Goal: Task Accomplishment & Management: Manage account settings

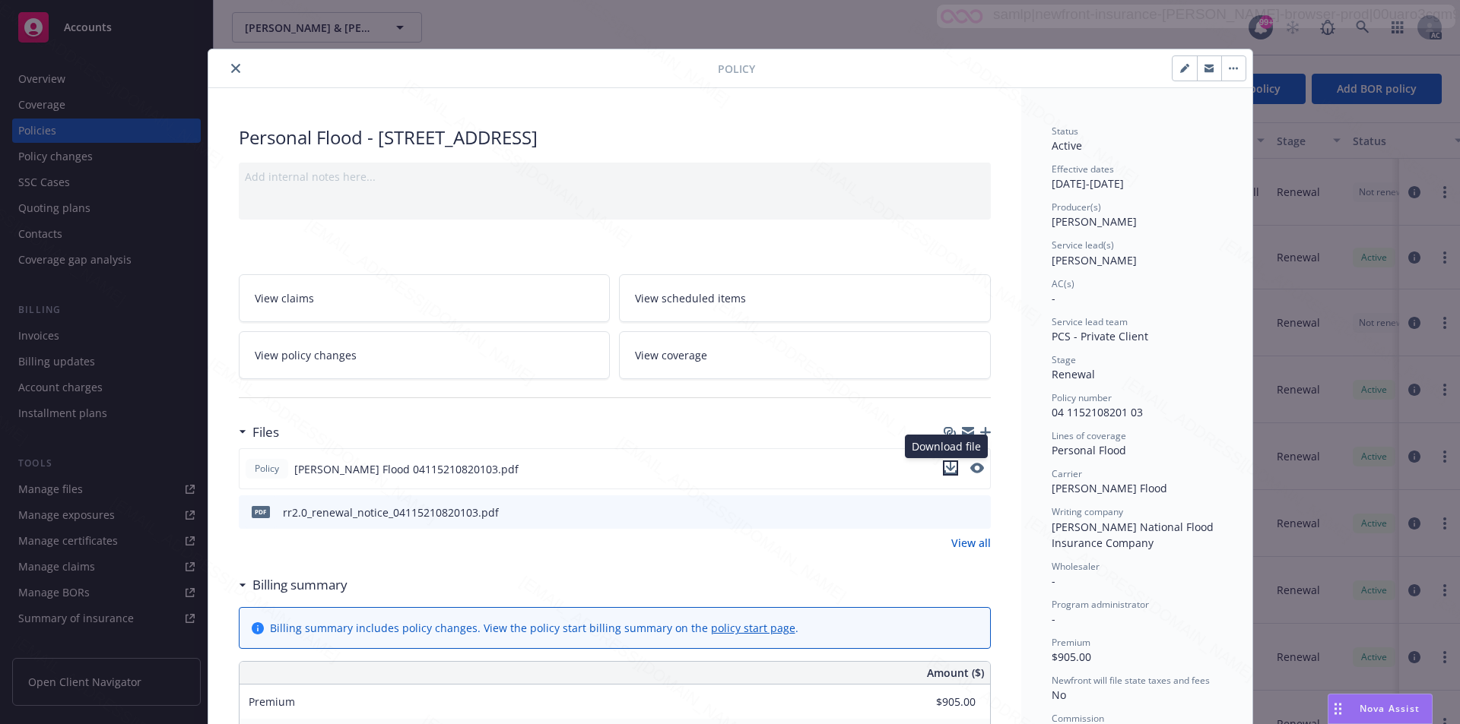
click at [946, 468] on icon "download file" at bounding box center [950, 466] width 10 height 9
click at [944, 465] on icon "download file" at bounding box center [950, 468] width 12 height 12
click at [227, 70] on button "close" at bounding box center [236, 68] width 18 height 18
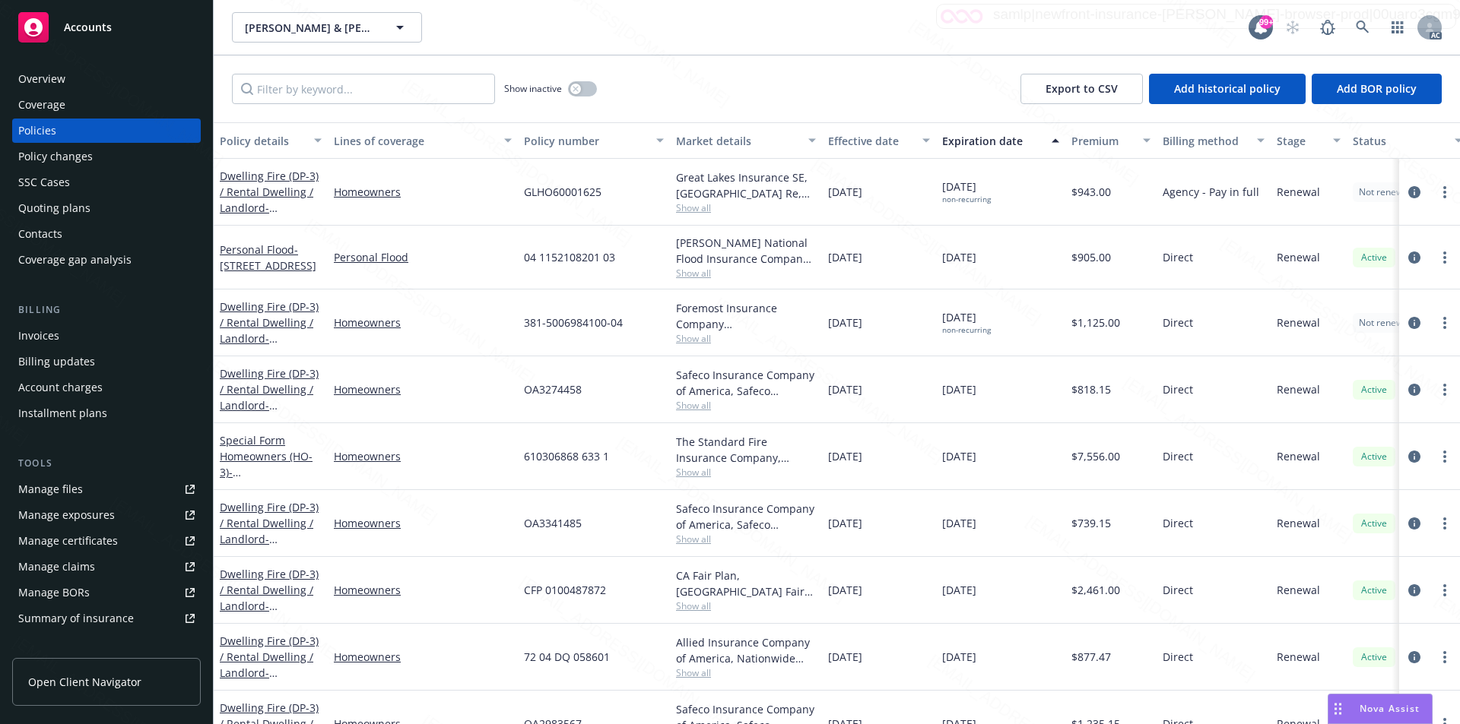
click at [94, 78] on div "Overview" at bounding box center [106, 79] width 176 height 24
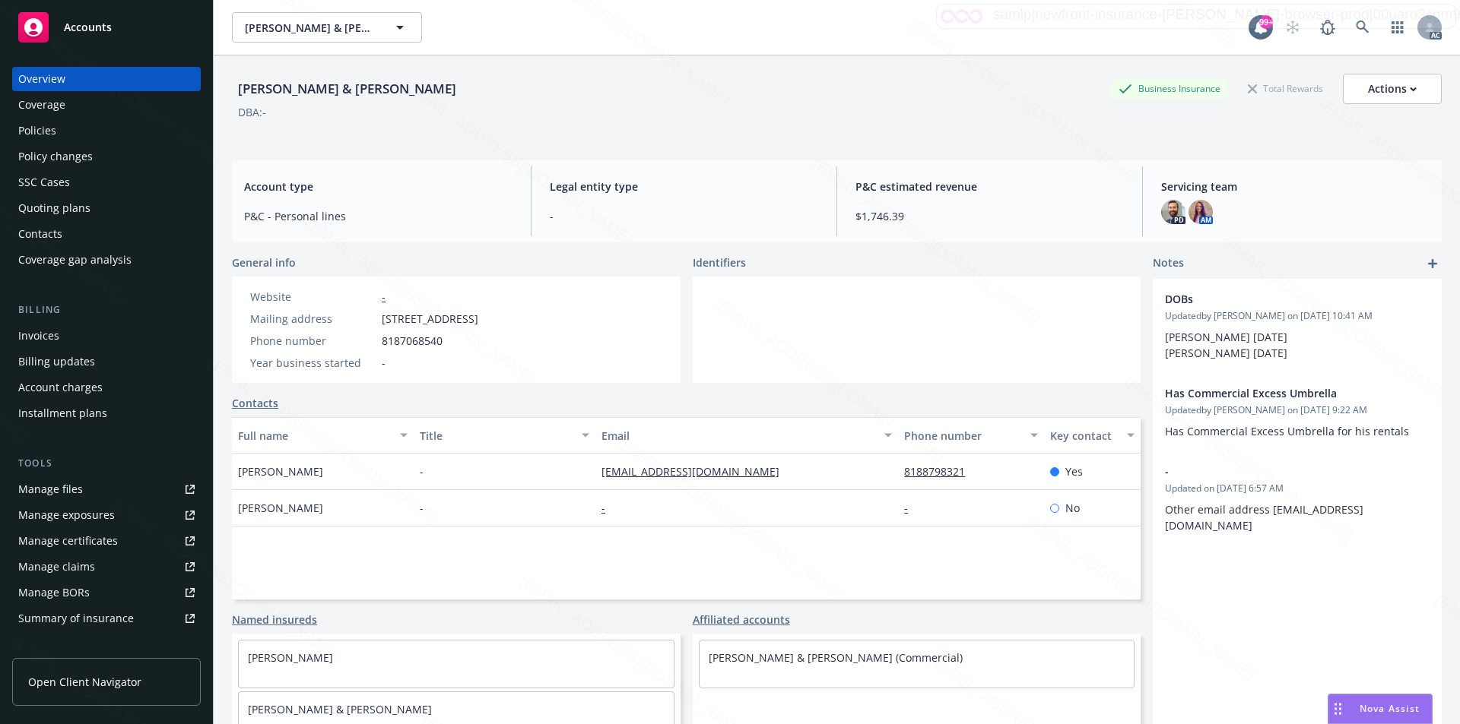
click at [55, 135] on div "Policies" at bounding box center [106, 131] width 176 height 24
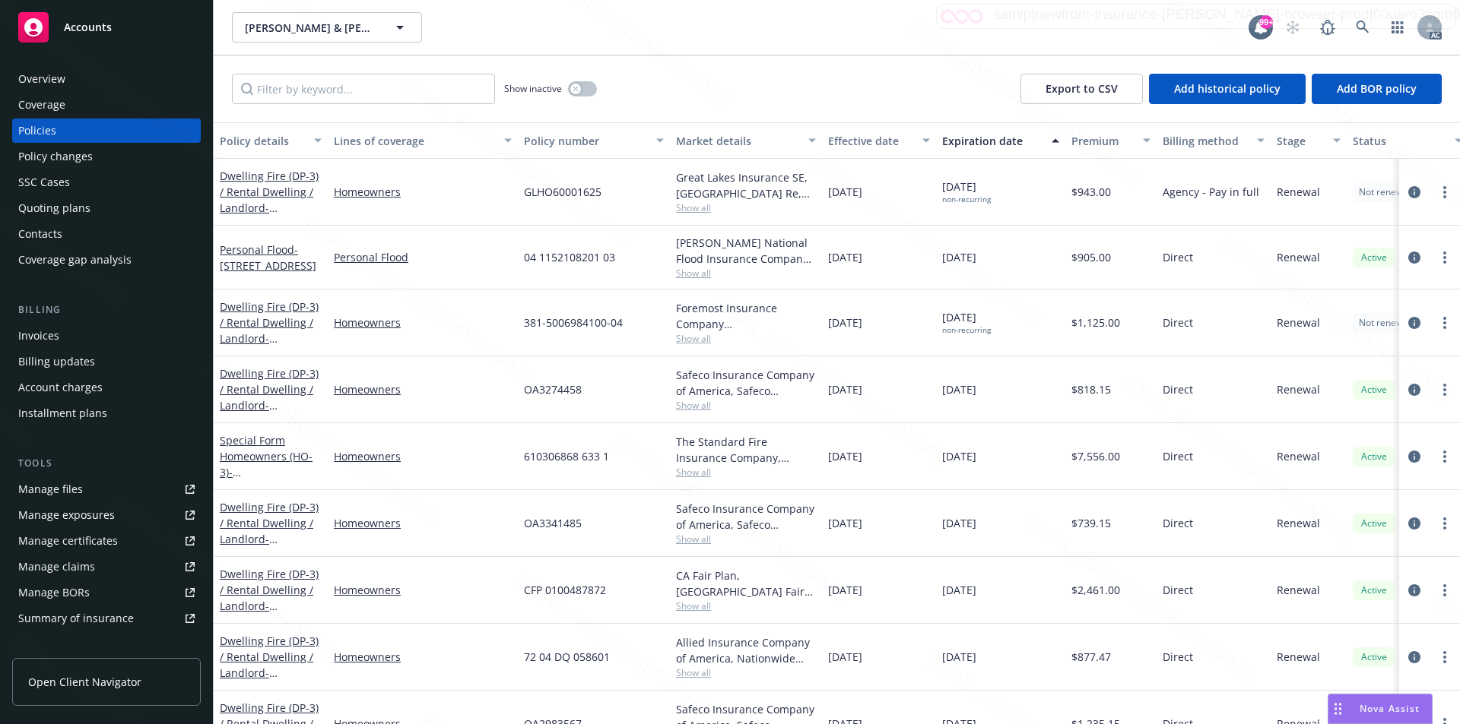
click at [824, 79] on div "Show inactive Export to CSV Add historical policy Add BOR policy" at bounding box center [837, 88] width 1246 height 67
click at [286, 261] on span "- 479 Los Arbolitos Blvd, Oceanside, Ca 92058" at bounding box center [268, 258] width 97 height 30
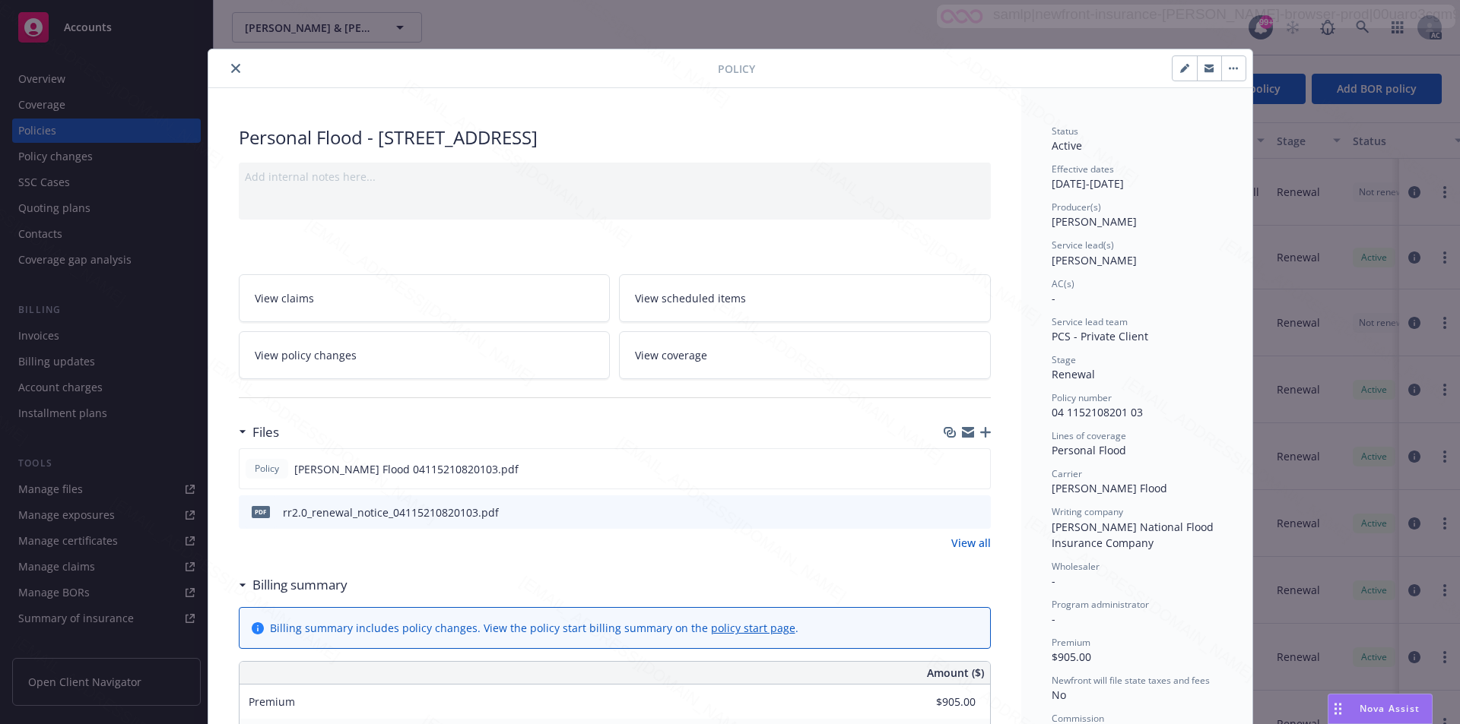
scroll to position [46, 0]
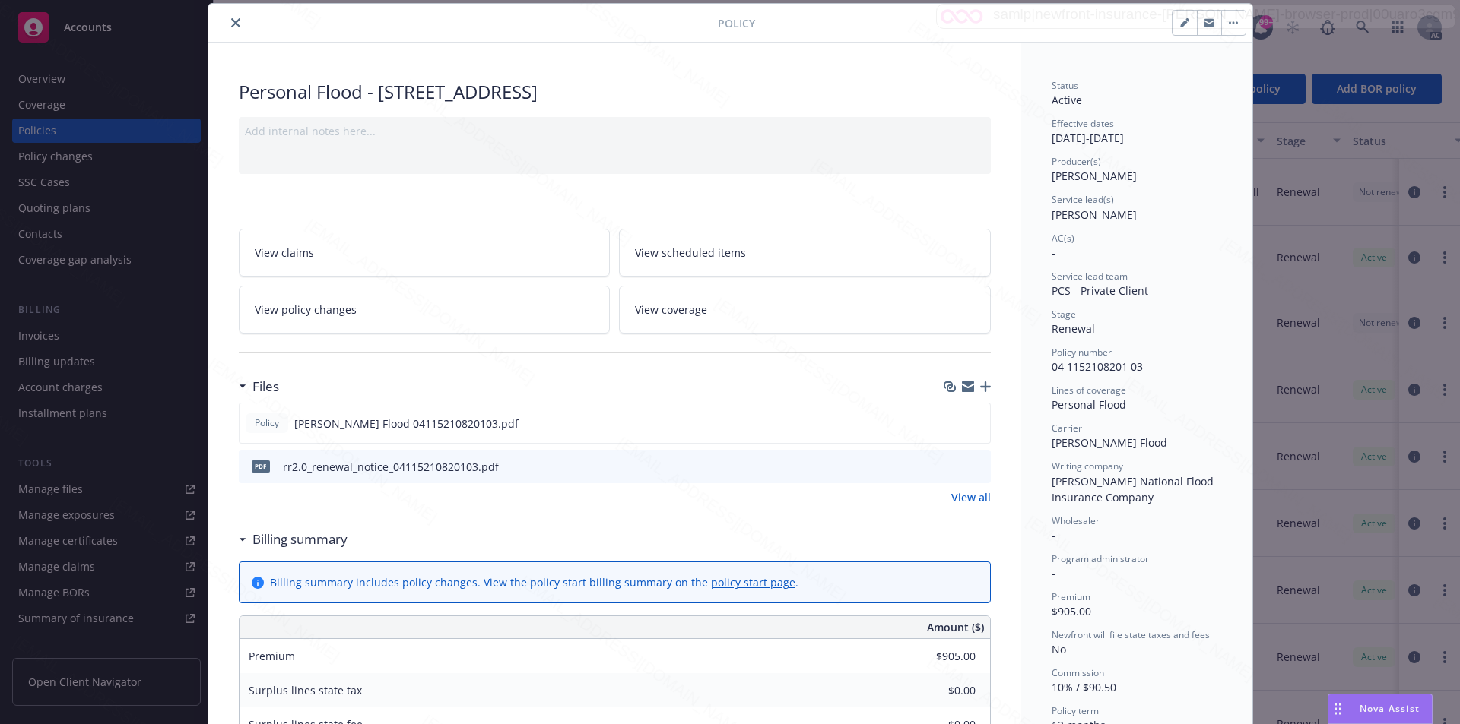
click at [366, 35] on div "Policy" at bounding box center [730, 23] width 1044 height 39
click at [287, 545] on h3 "Billing summary" at bounding box center [299, 540] width 95 height 20
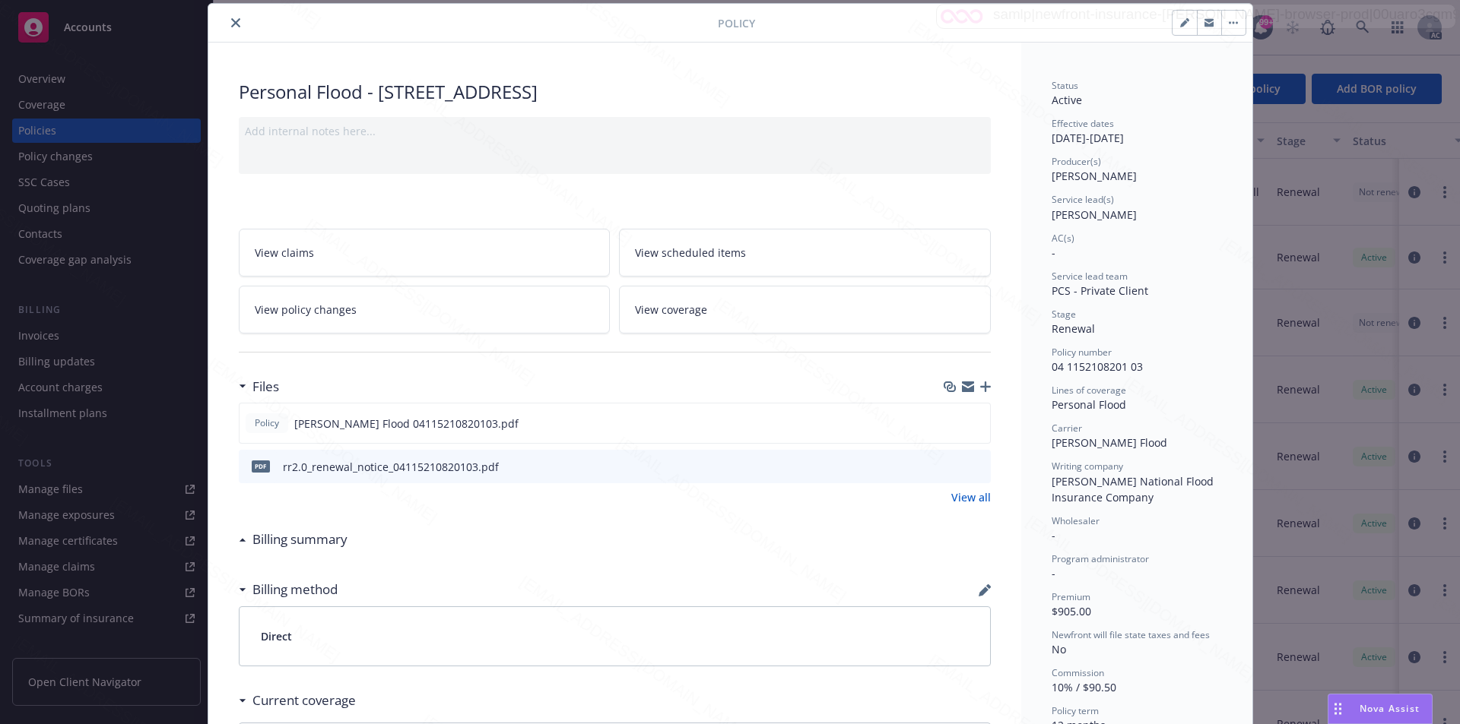
click at [282, 542] on h3 "Billing summary" at bounding box center [299, 540] width 95 height 20
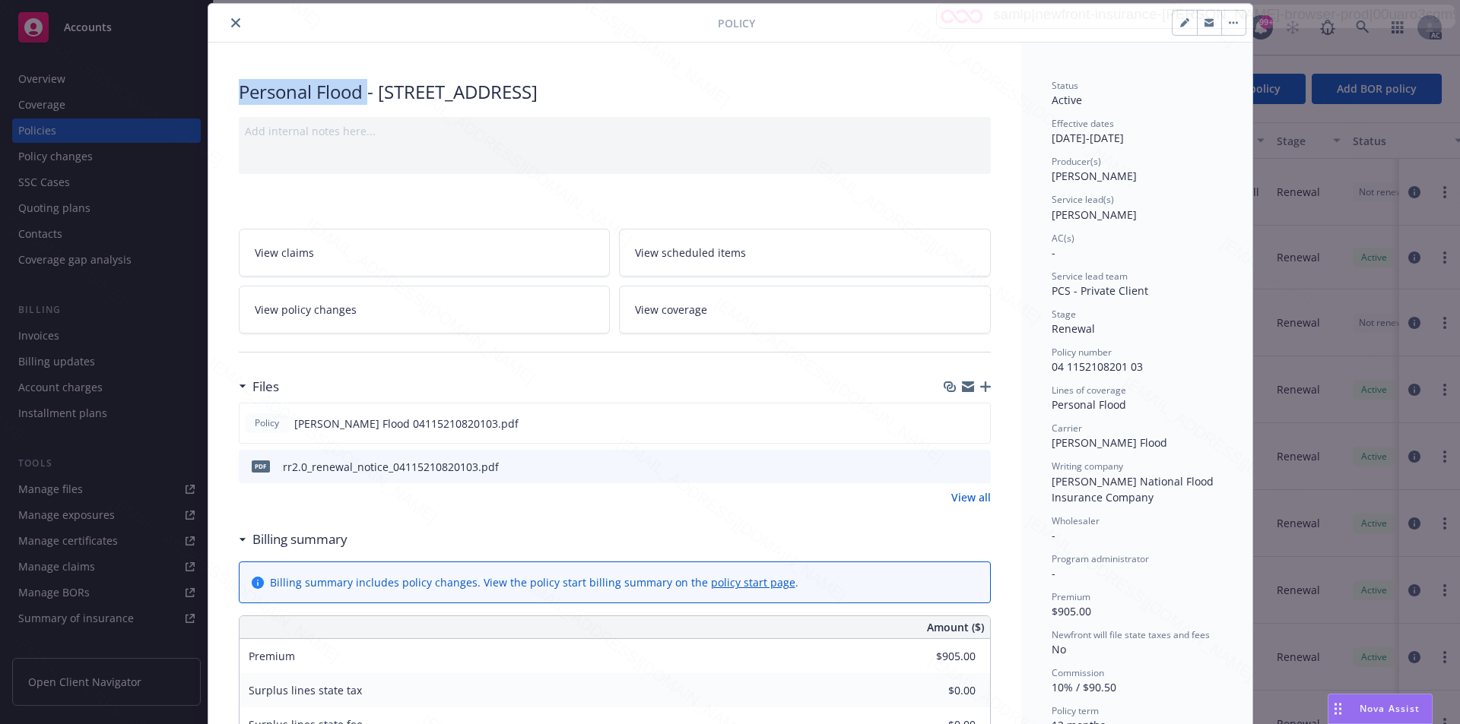
drag, startPoint x: 362, startPoint y: 87, endPoint x: 230, endPoint y: 87, distance: 132.3
click at [230, 87] on div "Personal Flood - 479 Los Arbolitos Blvd, Oceanside, Ca 92058 Add internal notes…" at bounding box center [614, 714] width 813 height 1343
copy div "Personal Flood"
click at [1133, 366] on span "04 1152108201 03" at bounding box center [1096, 367] width 91 height 14
click at [1134, 370] on span "04 1152108201 03" at bounding box center [1096, 367] width 91 height 14
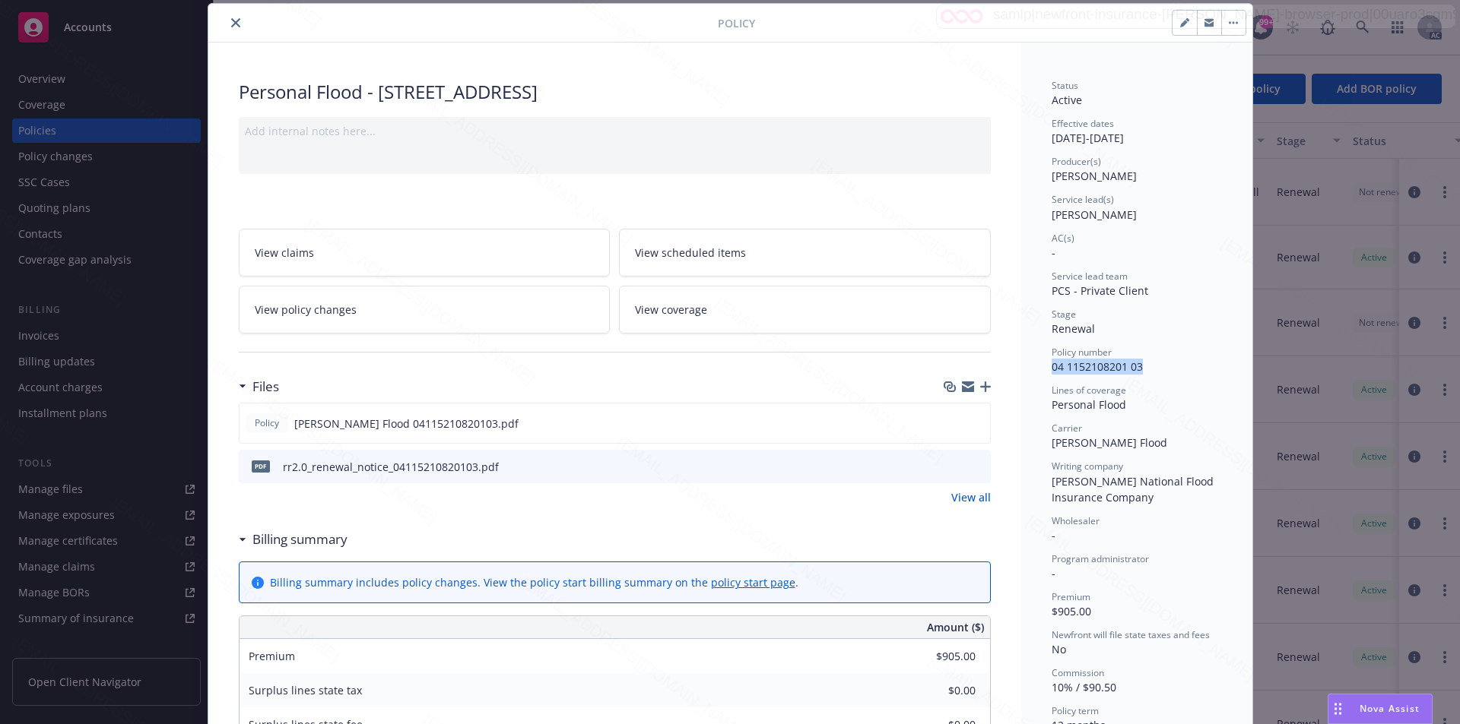
drag, startPoint x: 1141, startPoint y: 365, endPoint x: 1043, endPoint y: 365, distance: 98.1
click at [1043, 365] on div "Status Active Effective dates 10/04/2024 - 10/04/2025 Producer(s) Kelsey Malone…" at bounding box center [1136, 714] width 231 height 1343
click at [1153, 376] on div "Status Active Effective dates 10/04/2024 - 10/04/2025 Producer(s) Kelsey Malone…" at bounding box center [1136, 444] width 170 height 731
click at [1092, 367] on span "04 1152108201 03" at bounding box center [1096, 367] width 91 height 14
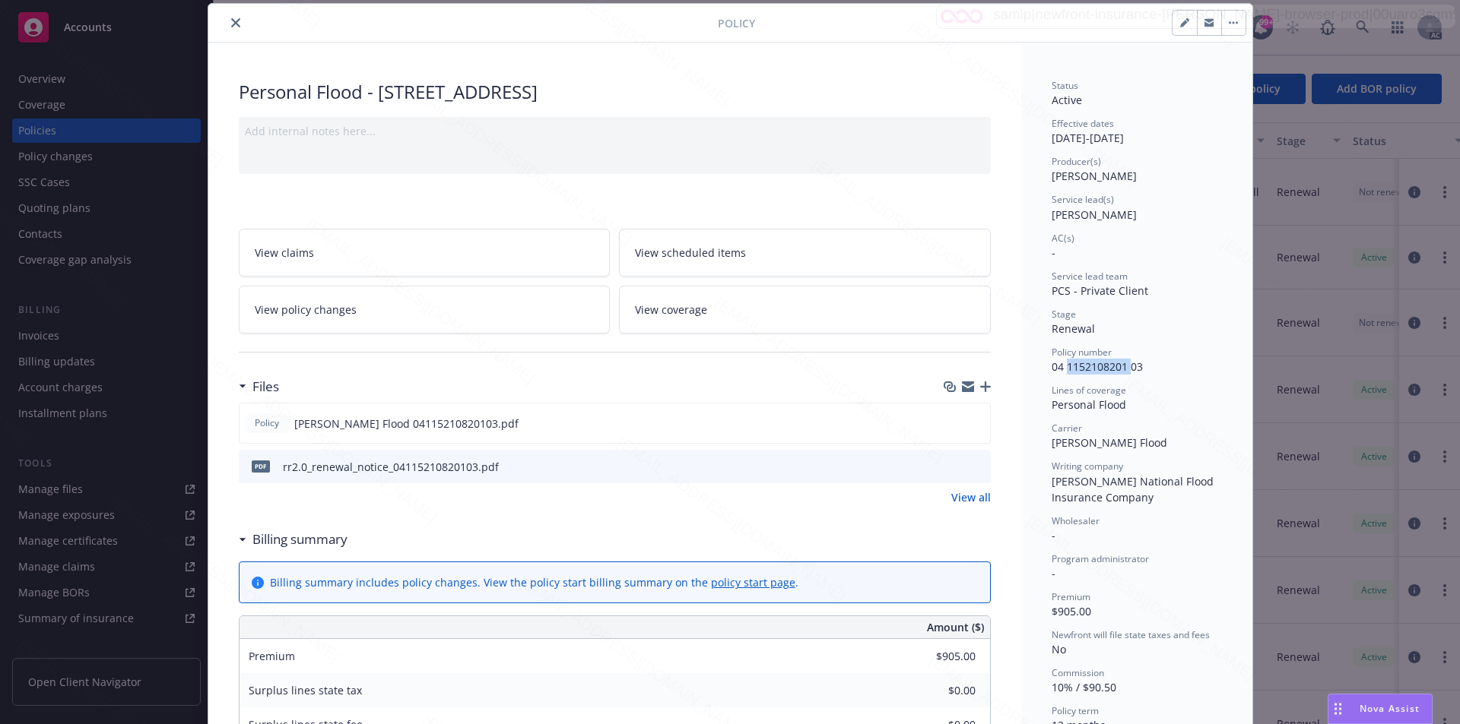
click at [966, 498] on link "View all" at bounding box center [971, 498] width 40 height 16
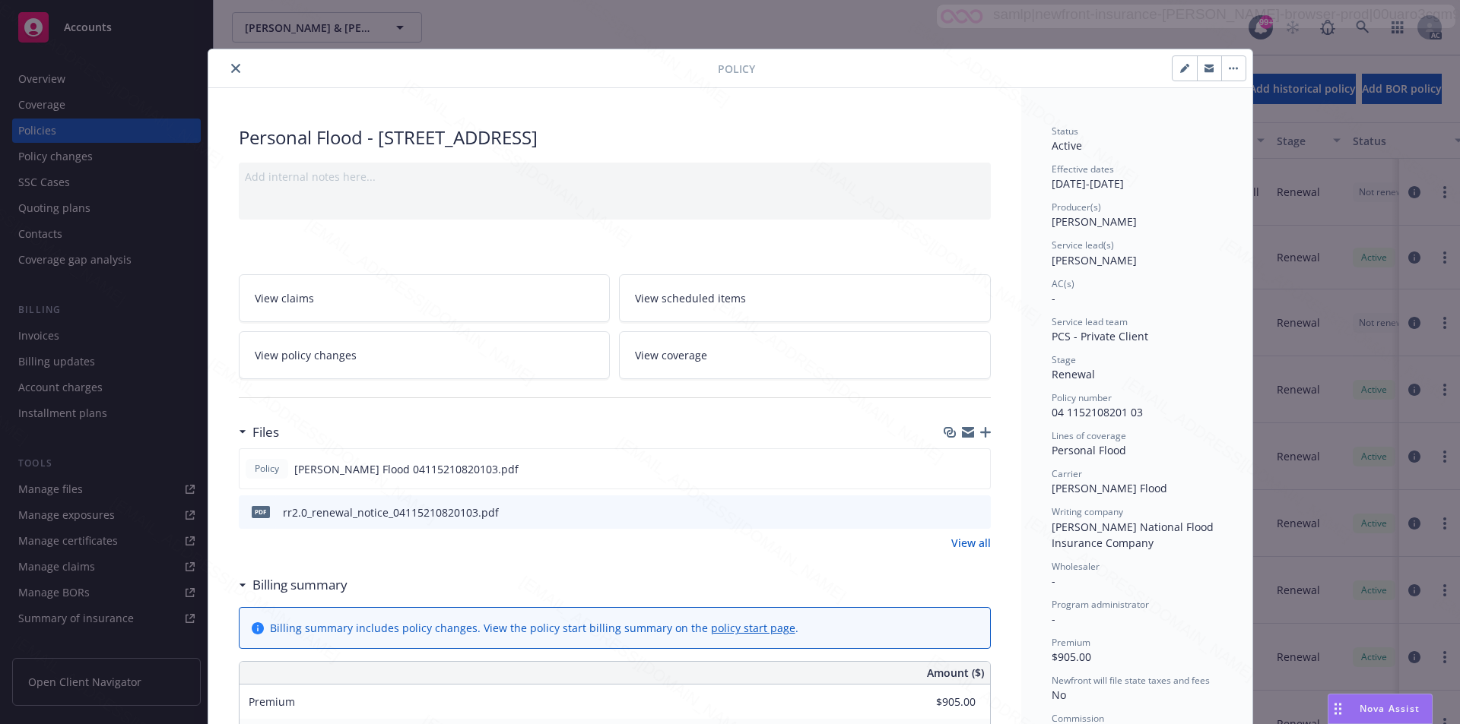
click at [231, 69] on icon "close" at bounding box center [235, 68] width 9 height 9
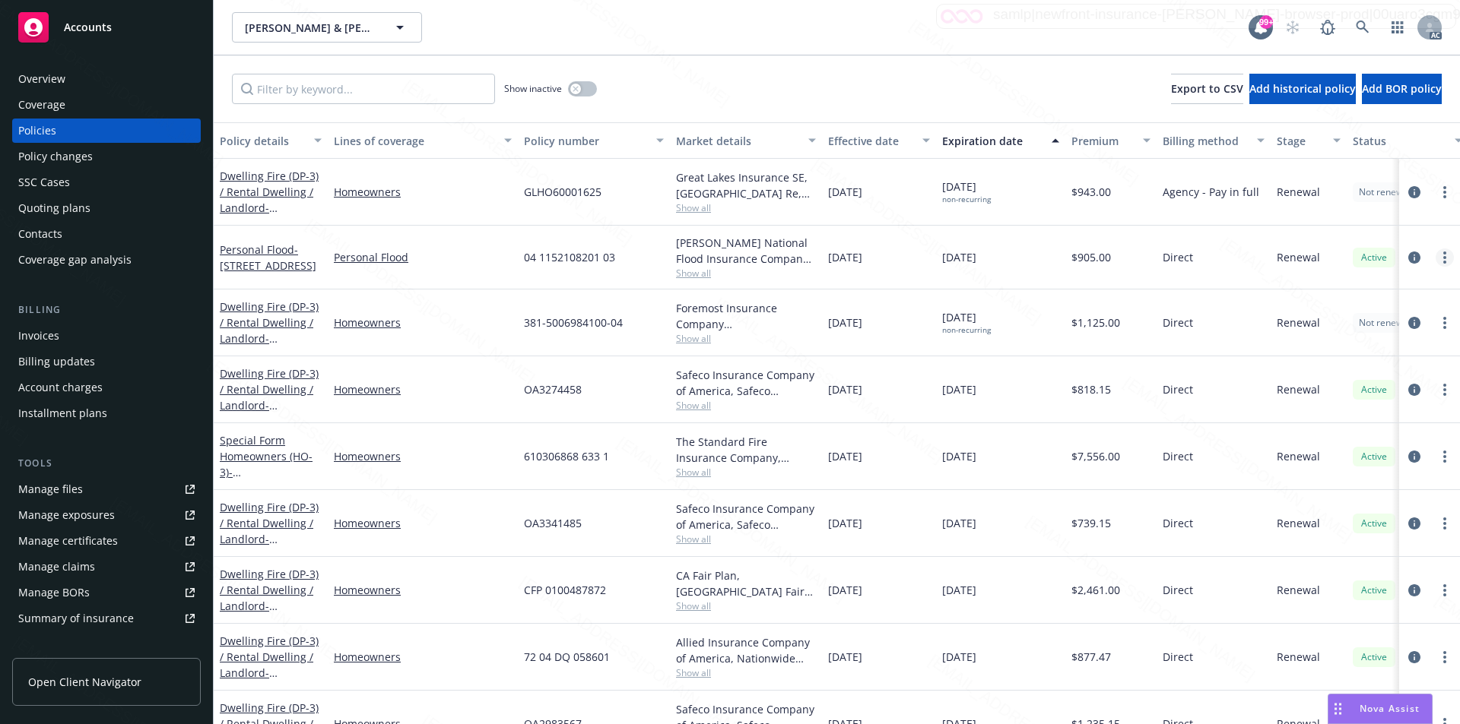
click at [1435, 263] on link "more" at bounding box center [1444, 258] width 18 height 18
click at [1294, 351] on link "End policy" at bounding box center [1352, 351] width 179 height 30
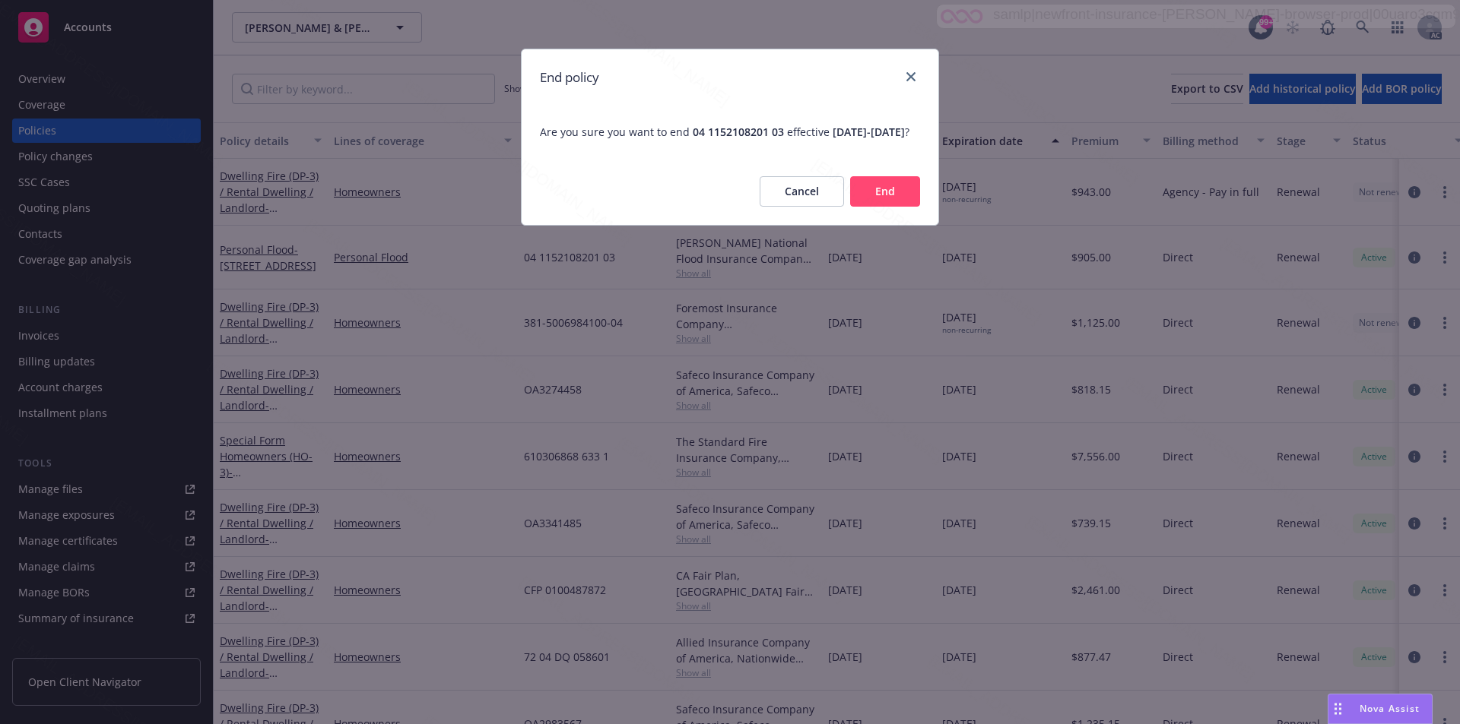
click at [877, 207] on button "End" at bounding box center [885, 191] width 70 height 30
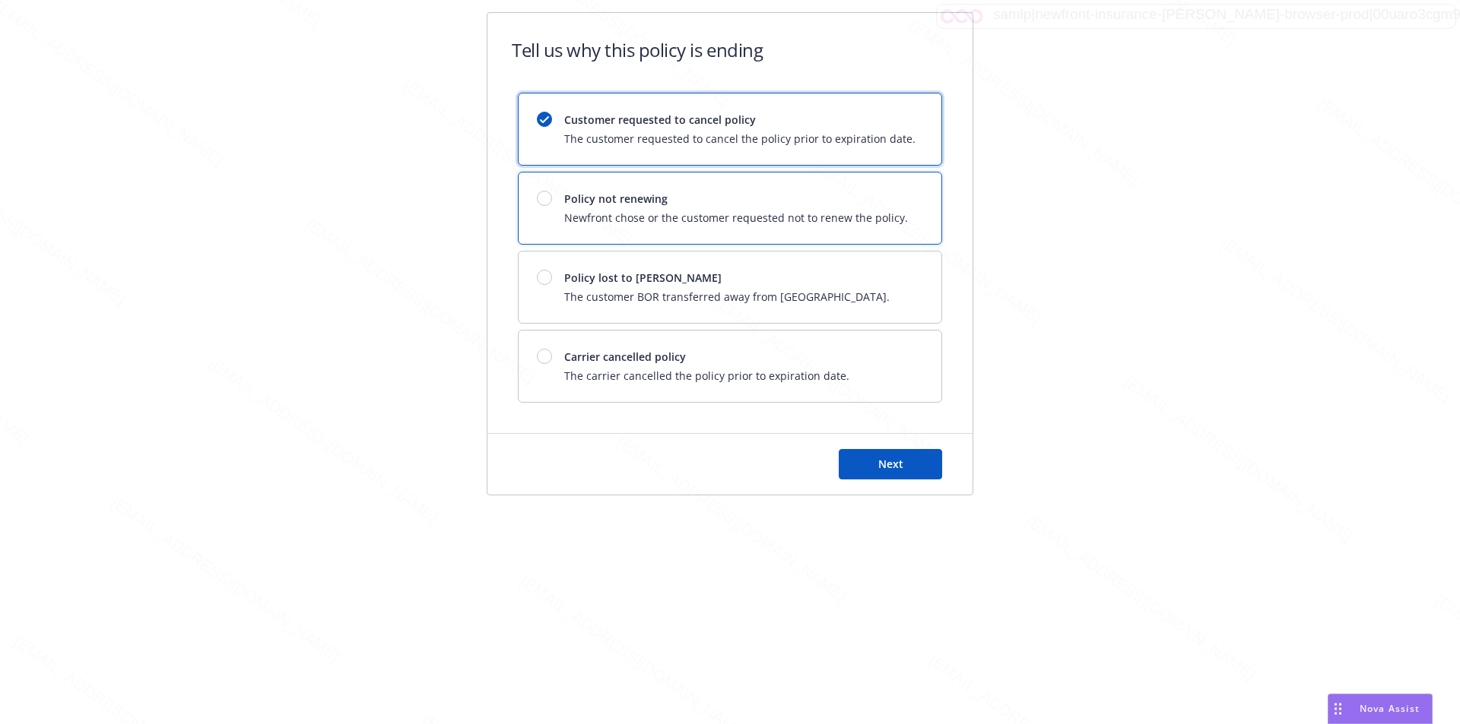
click at [604, 198] on span "Policy not renewing" at bounding box center [736, 199] width 344 height 16
click at [905, 471] on button "Next" at bounding box center [890, 464] width 103 height 30
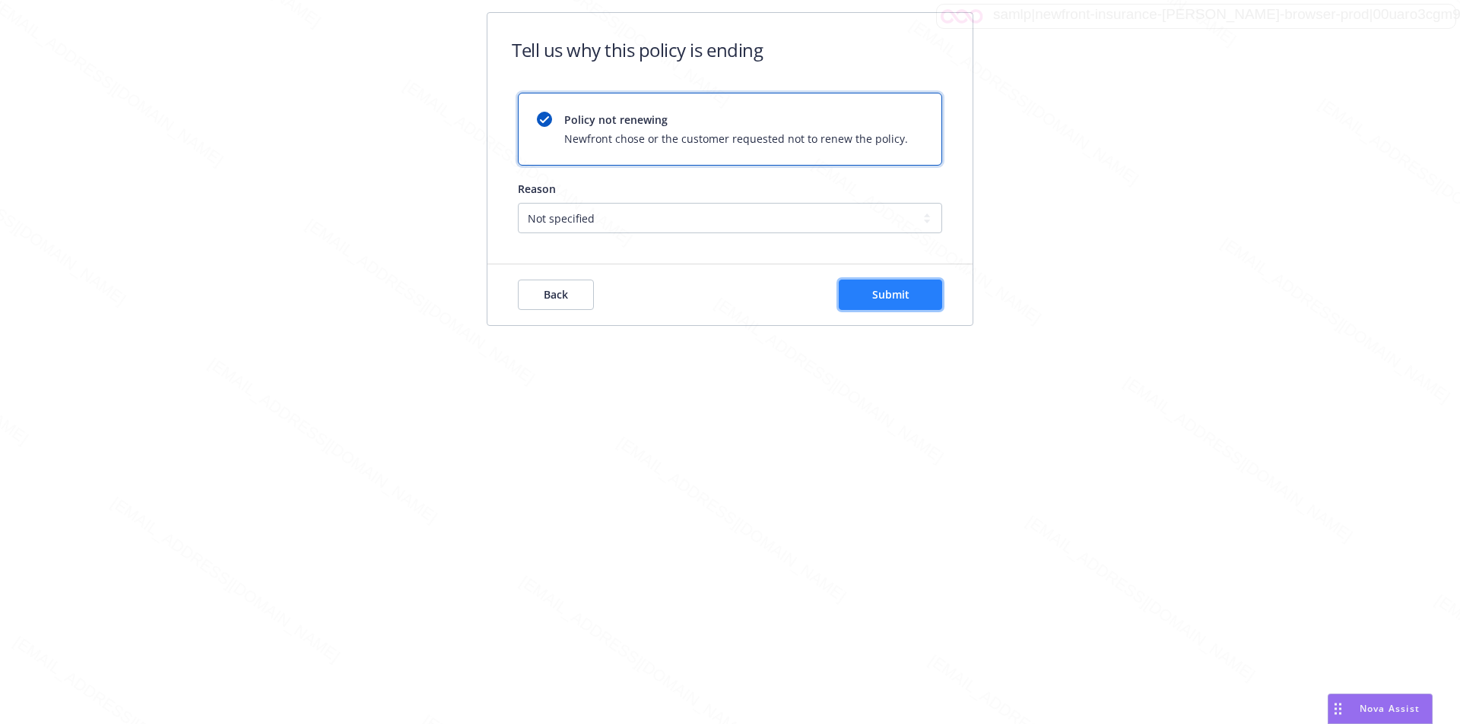
click at [915, 298] on button "Submit" at bounding box center [890, 295] width 103 height 30
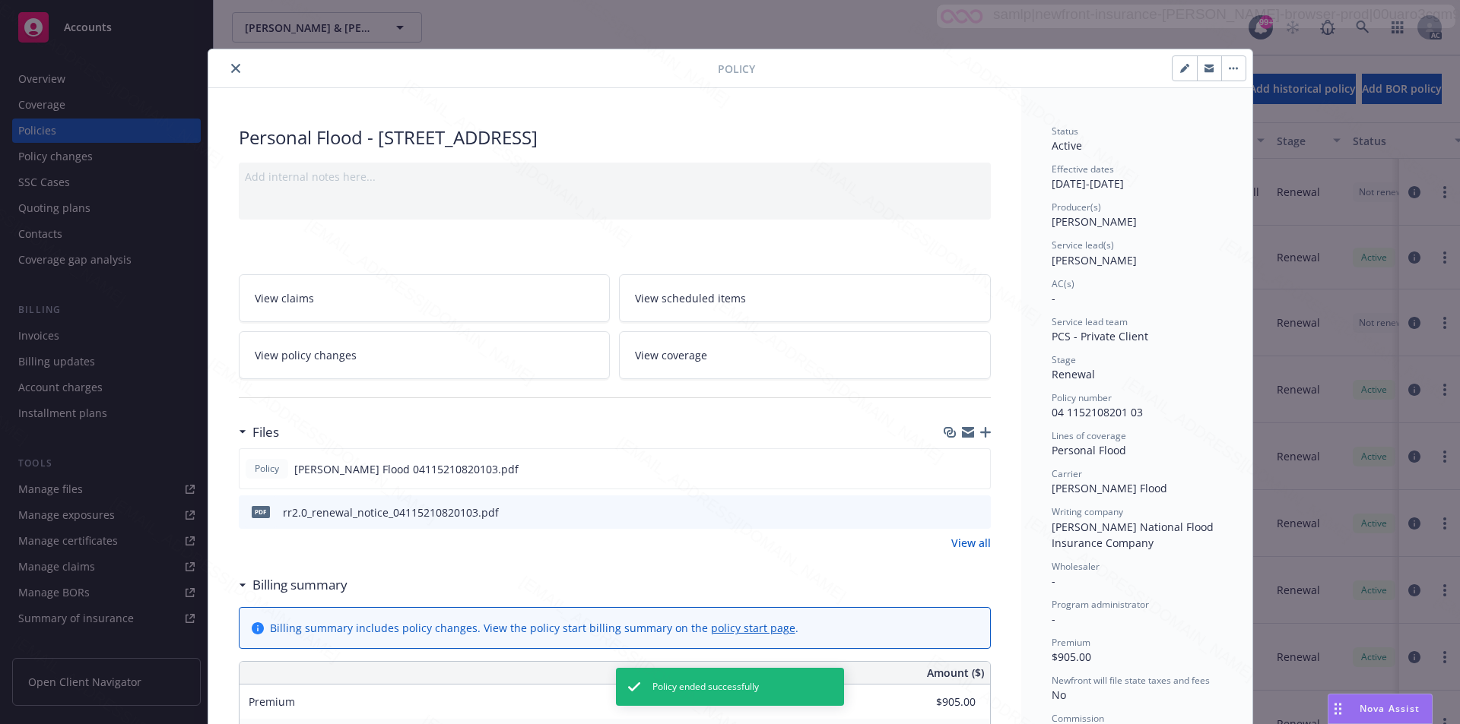
scroll to position [46, 0]
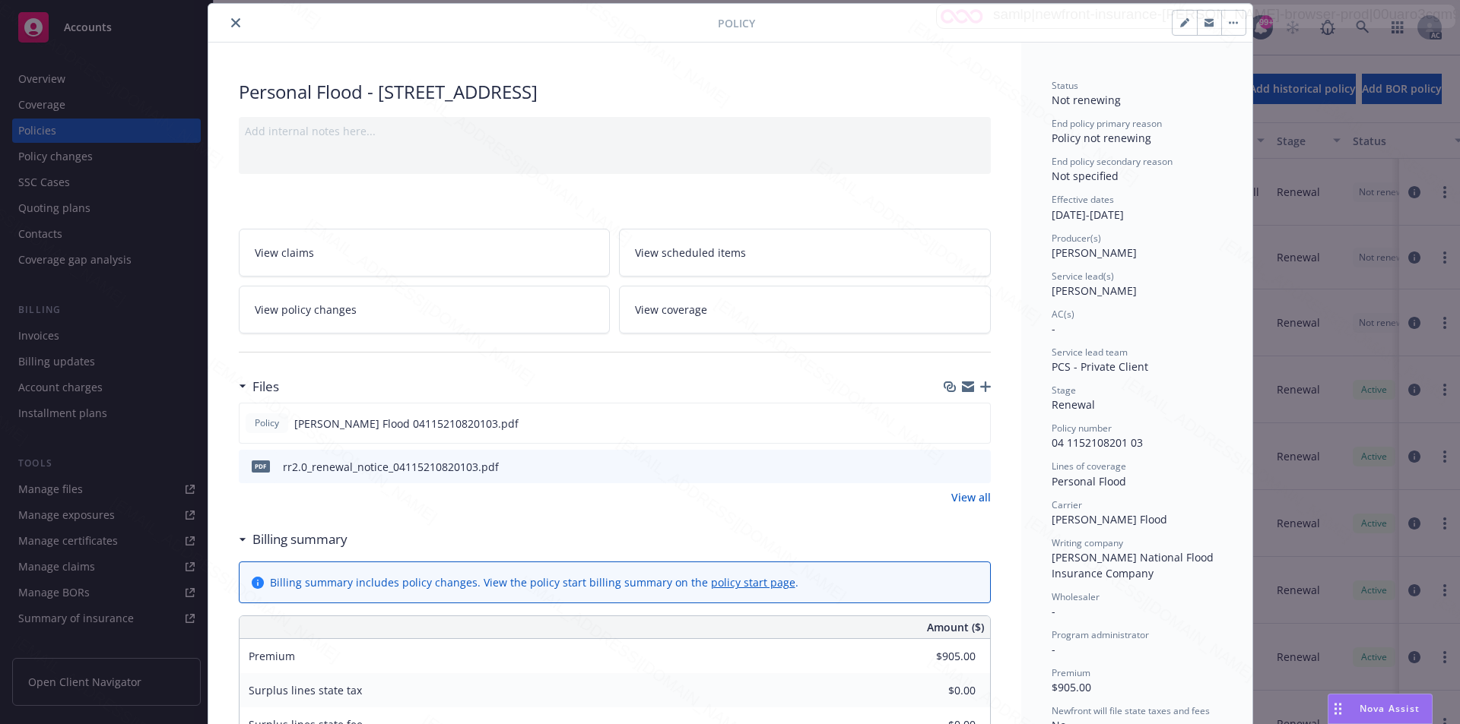
click at [231, 24] on icon "close" at bounding box center [235, 22] width 9 height 9
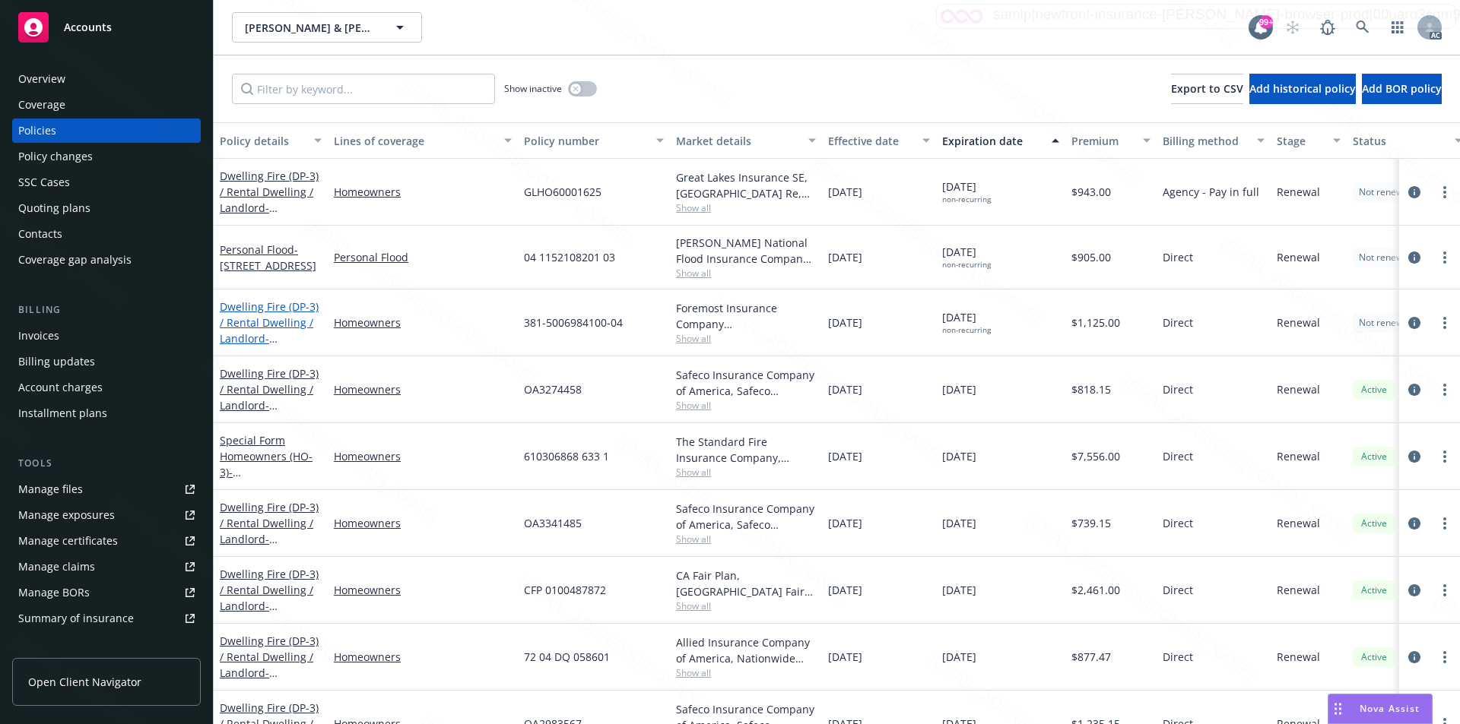
click at [271, 322] on link "Dwelling Fire (DP-3) / Rental Dwelling / Landlord - 479 Los Arbolitos Blvd Ocea…" at bounding box center [269, 331] width 99 height 62
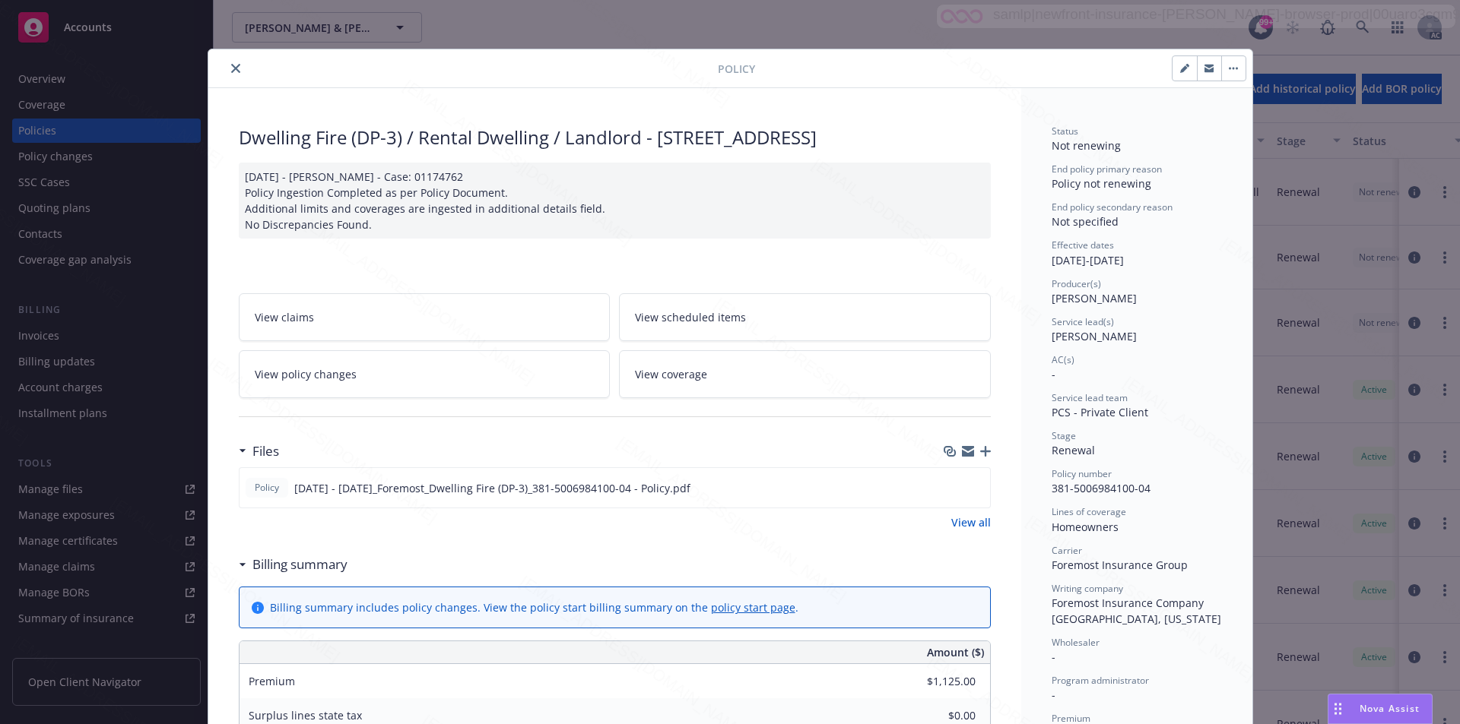
click at [233, 68] on icon "close" at bounding box center [235, 68] width 9 height 9
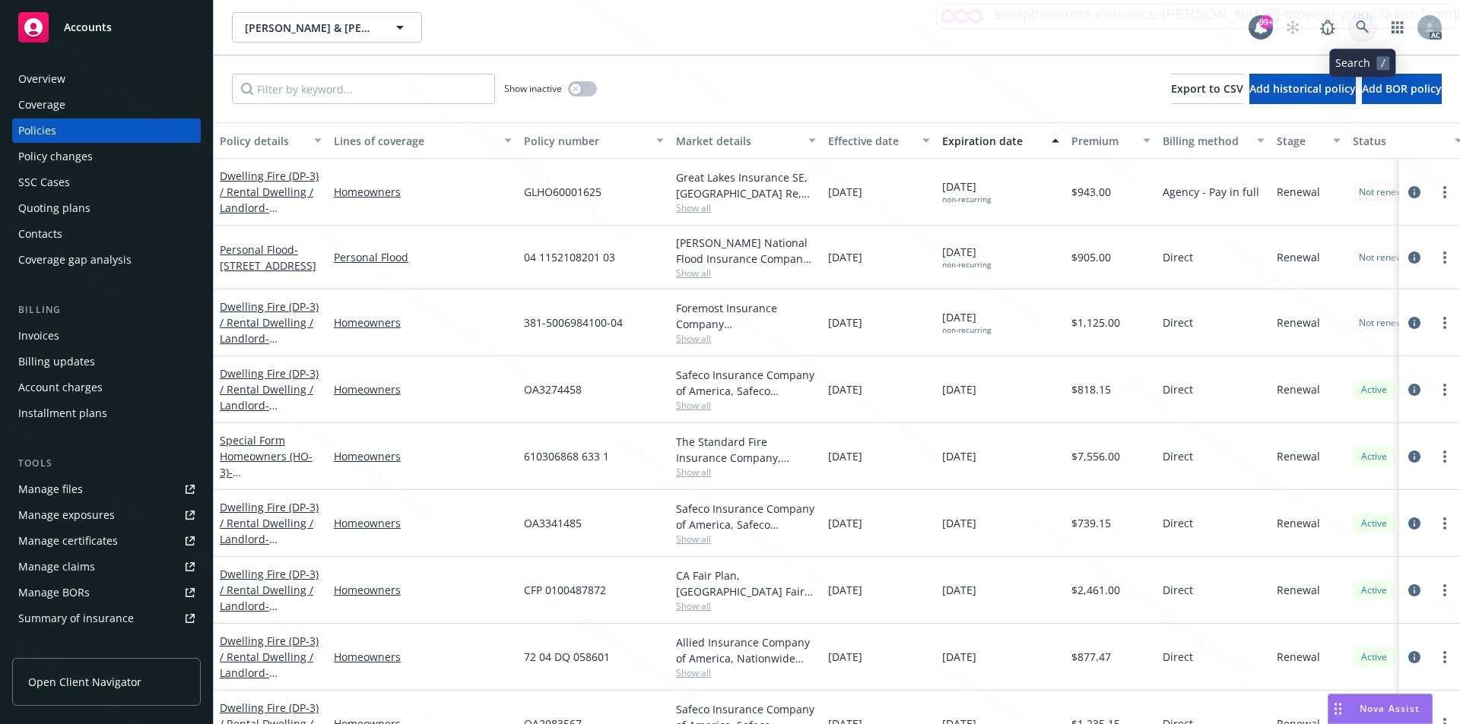
click at [1357, 24] on icon at bounding box center [1361, 27] width 13 height 13
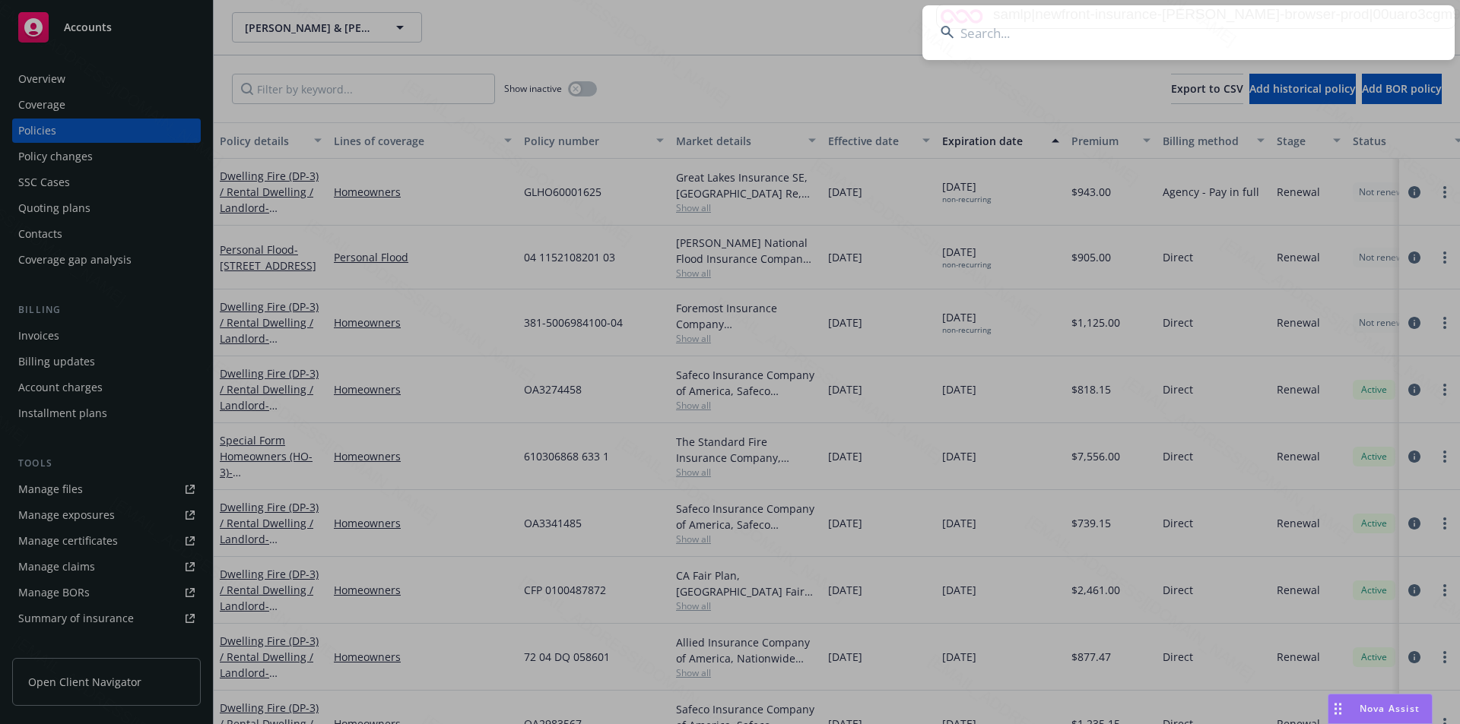
type input "[PERSON_NAME] and [PERSON_NAME]"
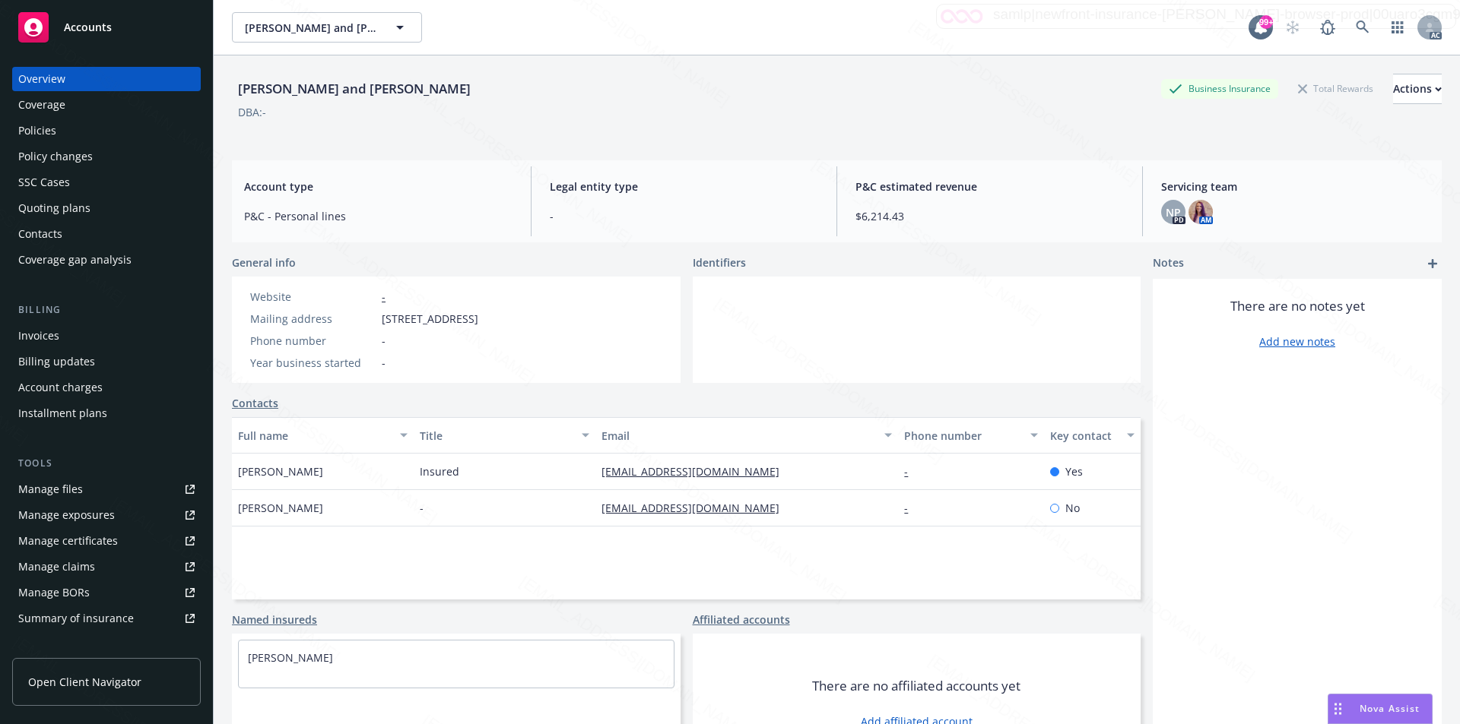
click at [61, 132] on div "Policies" at bounding box center [106, 131] width 176 height 24
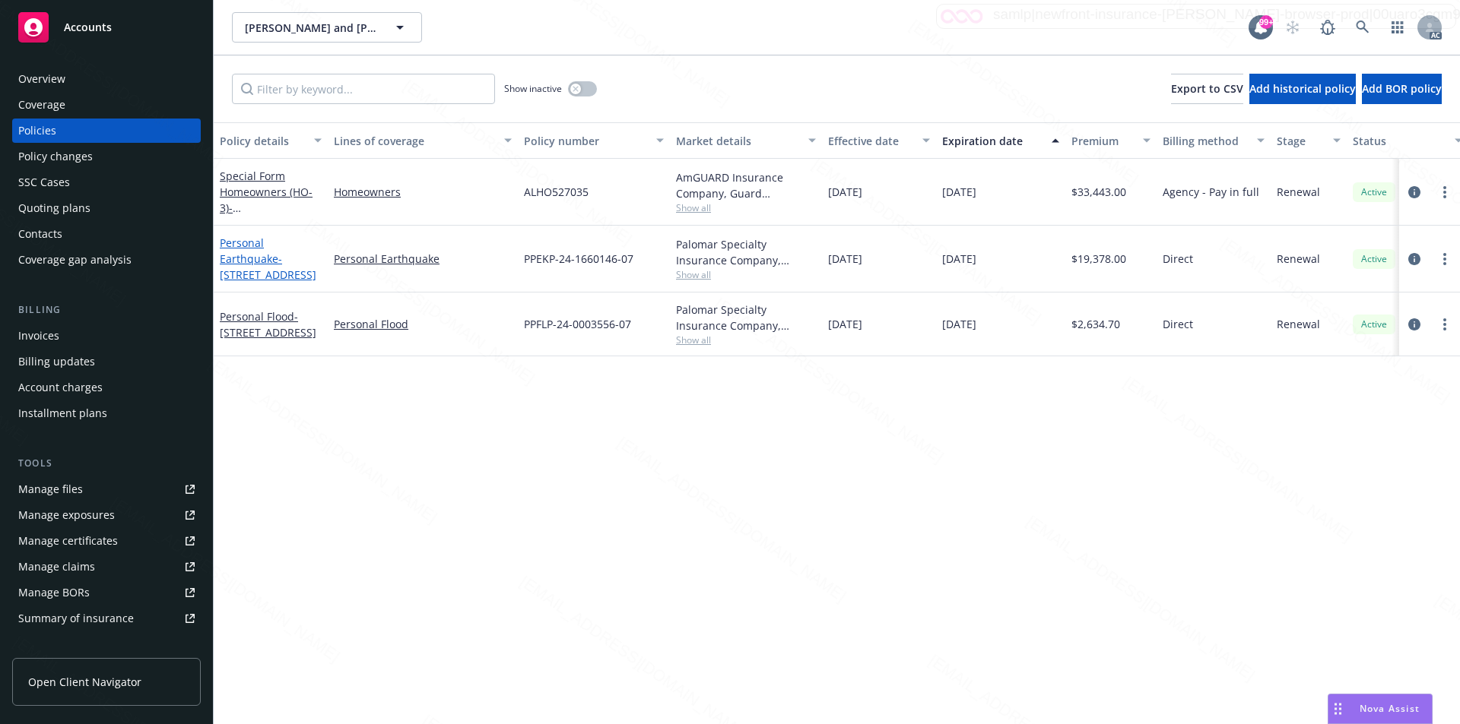
click at [255, 262] on link "Personal Earthquake - 750 Gull Dr, Bodega Bay CA 94923" at bounding box center [268, 259] width 97 height 46
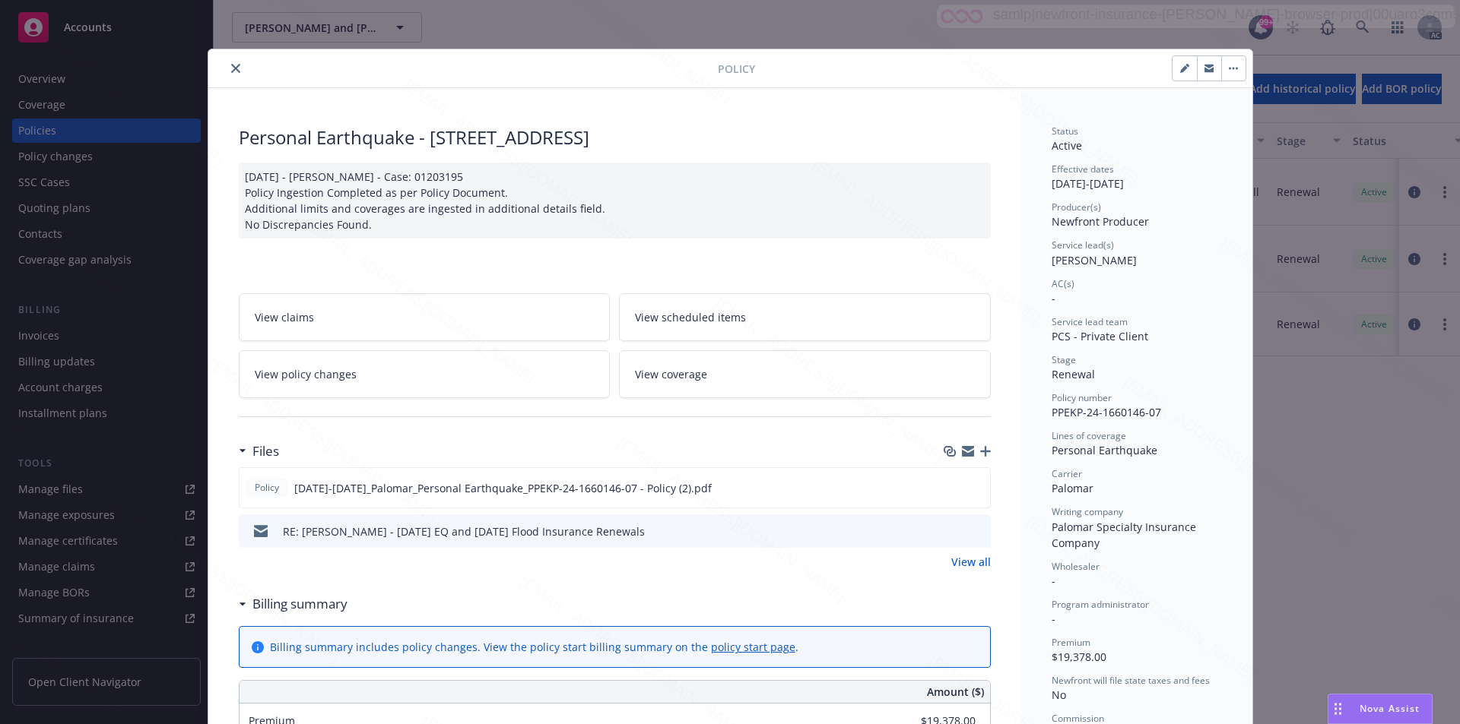
scroll to position [152, 0]
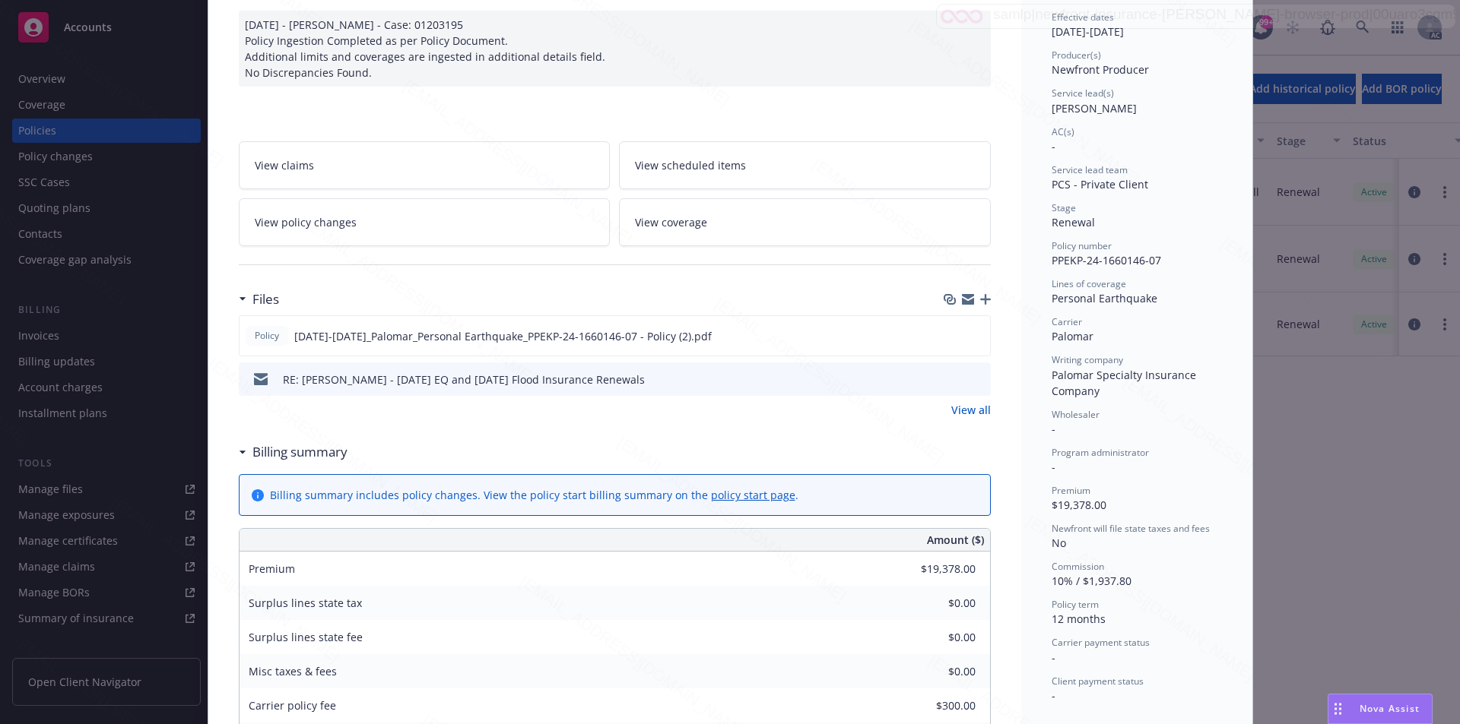
click at [284, 449] on h3 "Billing summary" at bounding box center [299, 452] width 95 height 20
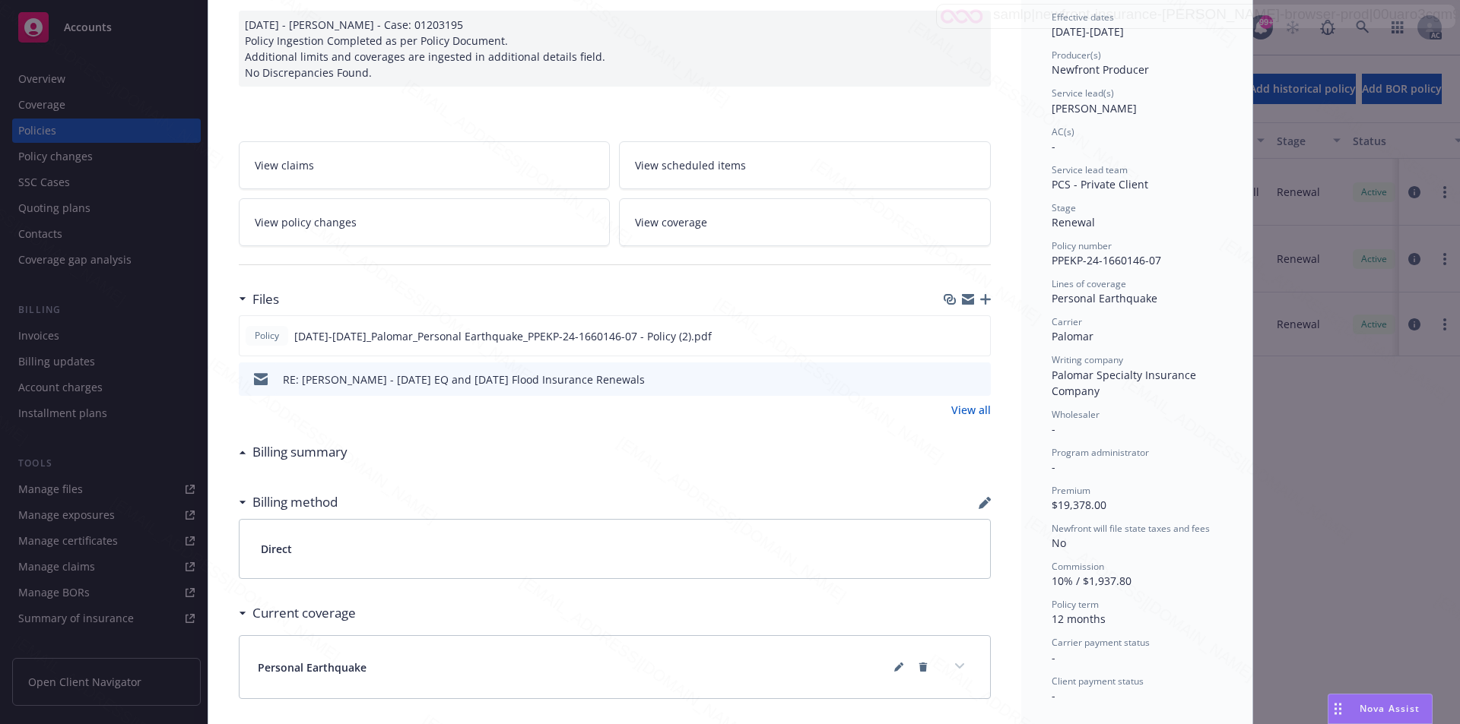
click at [961, 407] on link "View all" at bounding box center [971, 410] width 40 height 16
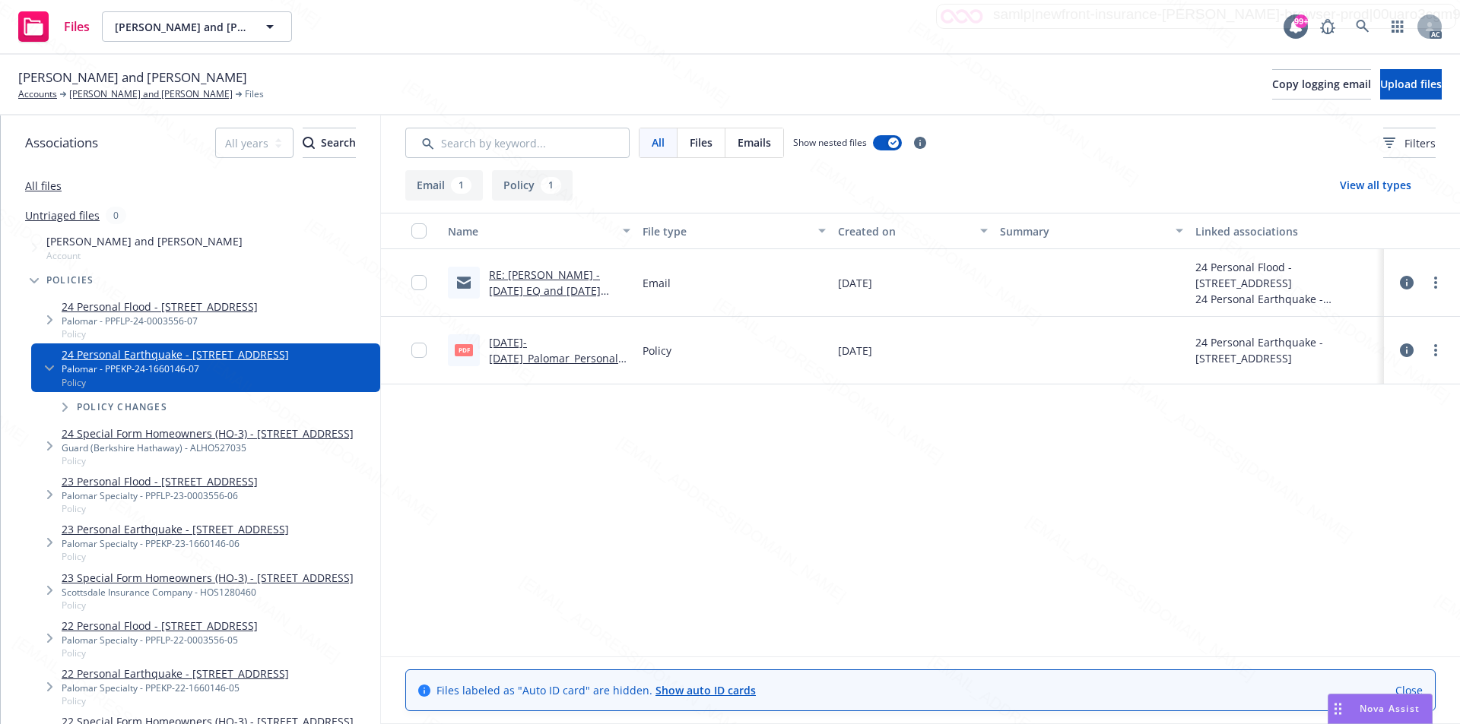
click at [545, 277] on link "RE: Alejandro Quintero - 10/5/24 EQ and 10/16/24 Flood Insurance Renewals" at bounding box center [555, 291] width 133 height 46
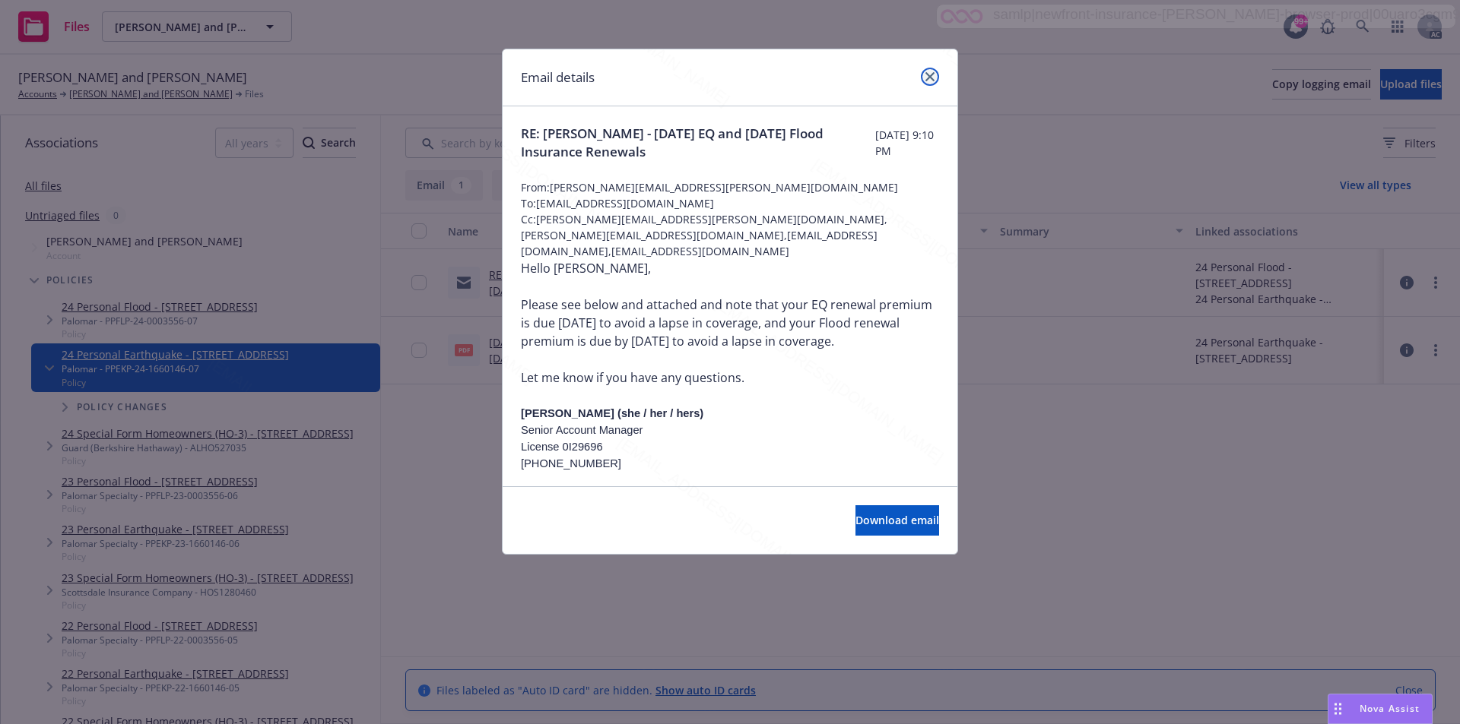
click at [927, 78] on icon "close" at bounding box center [929, 76] width 9 height 9
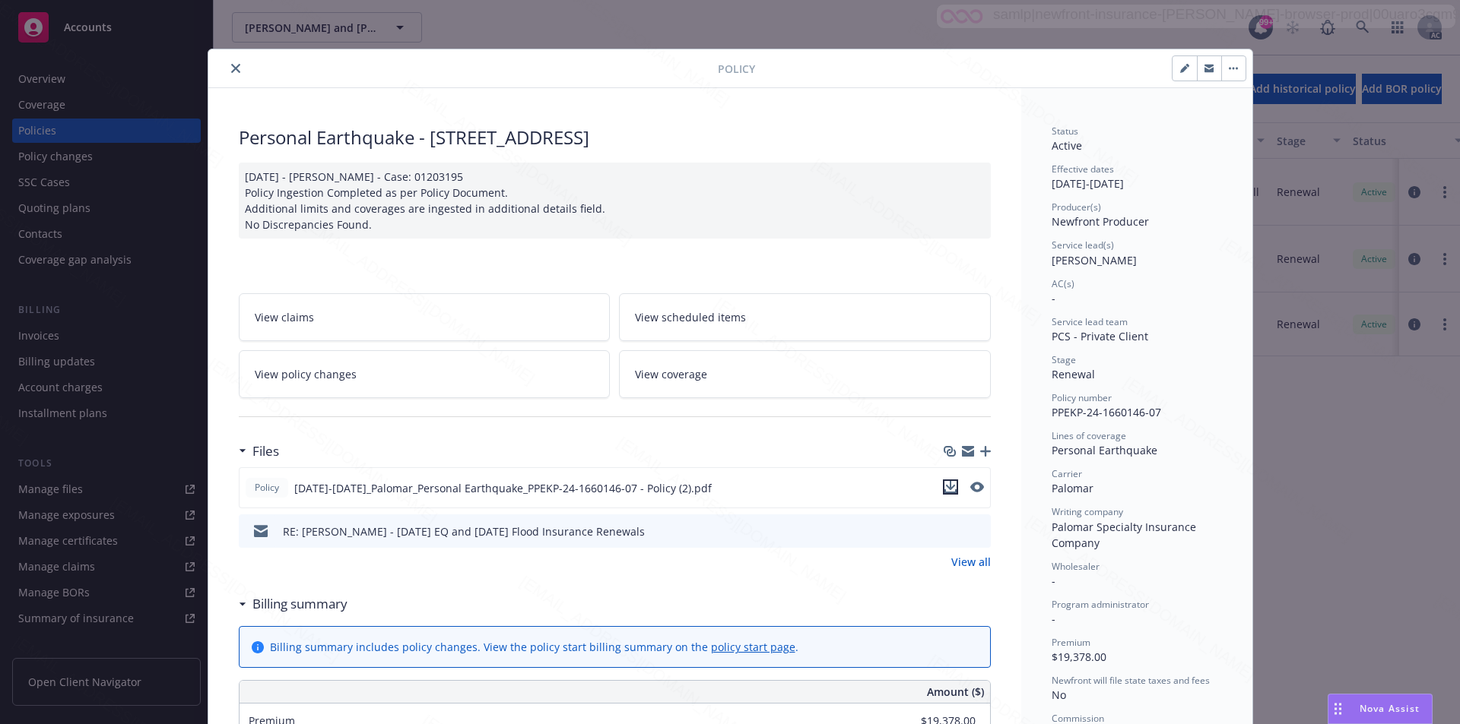
click at [944, 488] on icon "download file" at bounding box center [950, 487] width 12 height 12
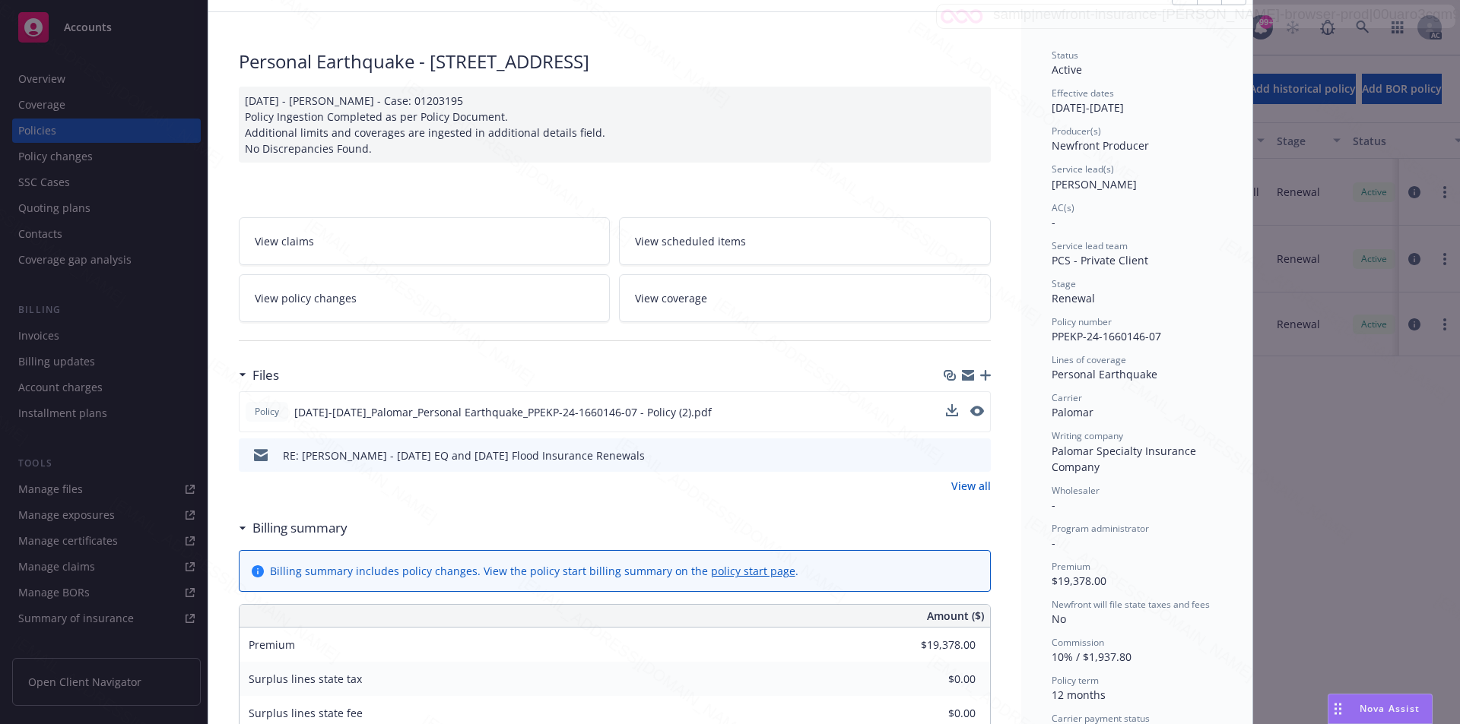
scroll to position [152, 0]
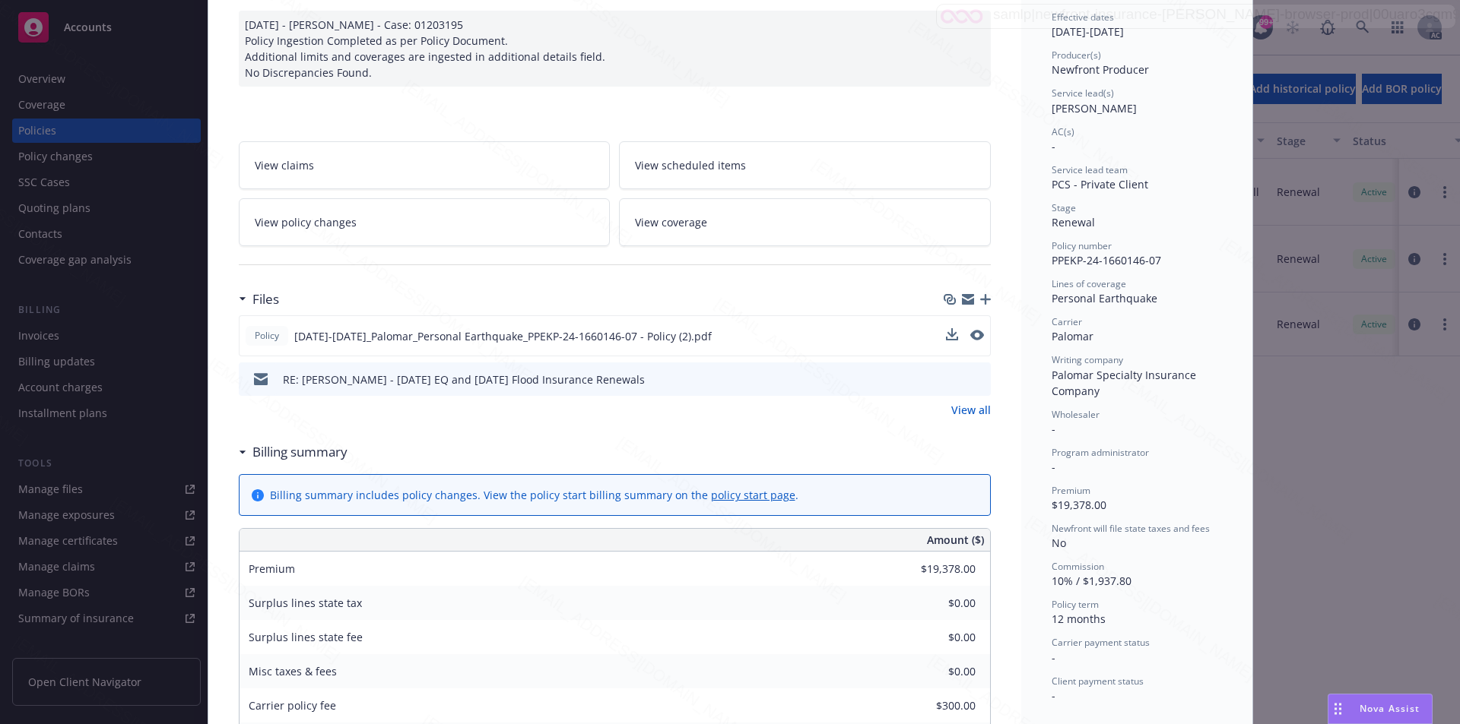
click at [374, 639] on div "Surplus lines state fee" at bounding box center [353, 637] width 228 height 34
click at [279, 455] on h3 "Billing summary" at bounding box center [299, 452] width 95 height 20
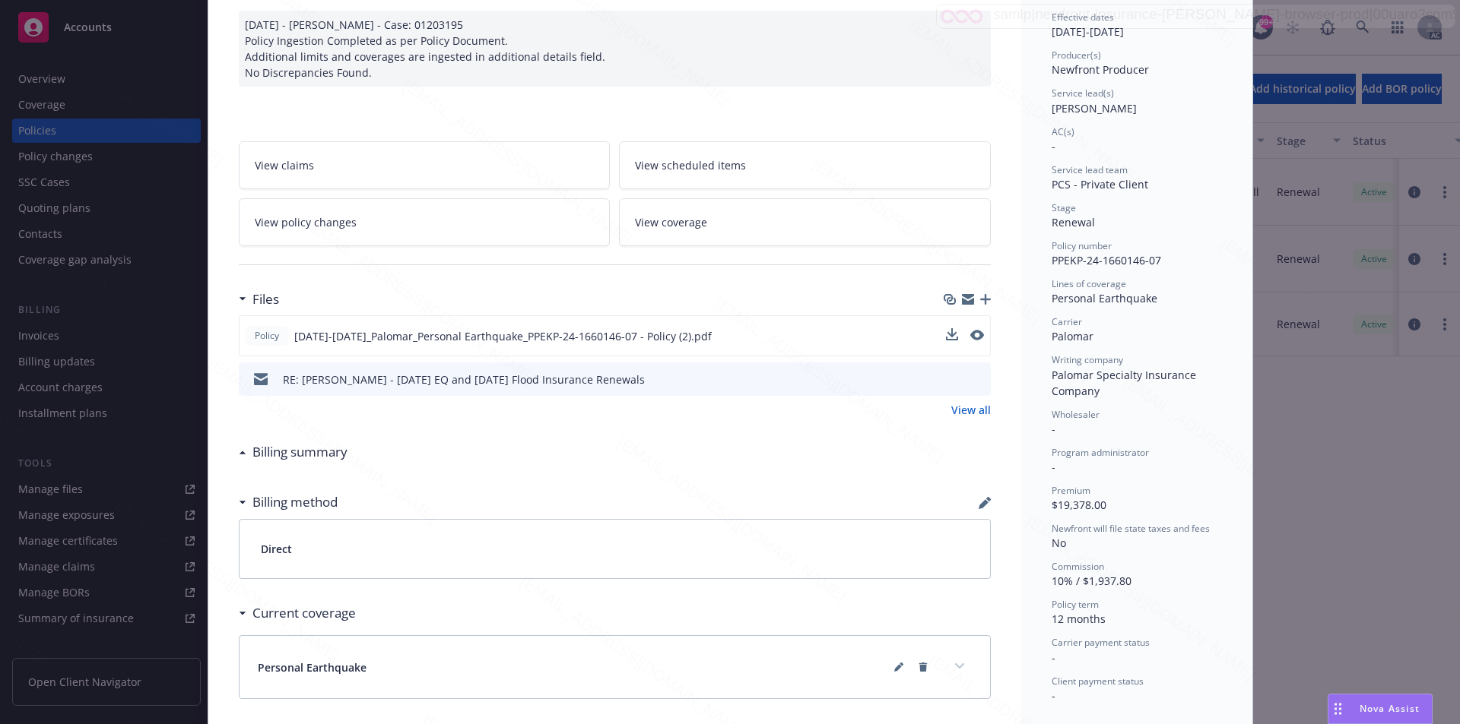
click at [279, 455] on h3 "Billing summary" at bounding box center [299, 452] width 95 height 20
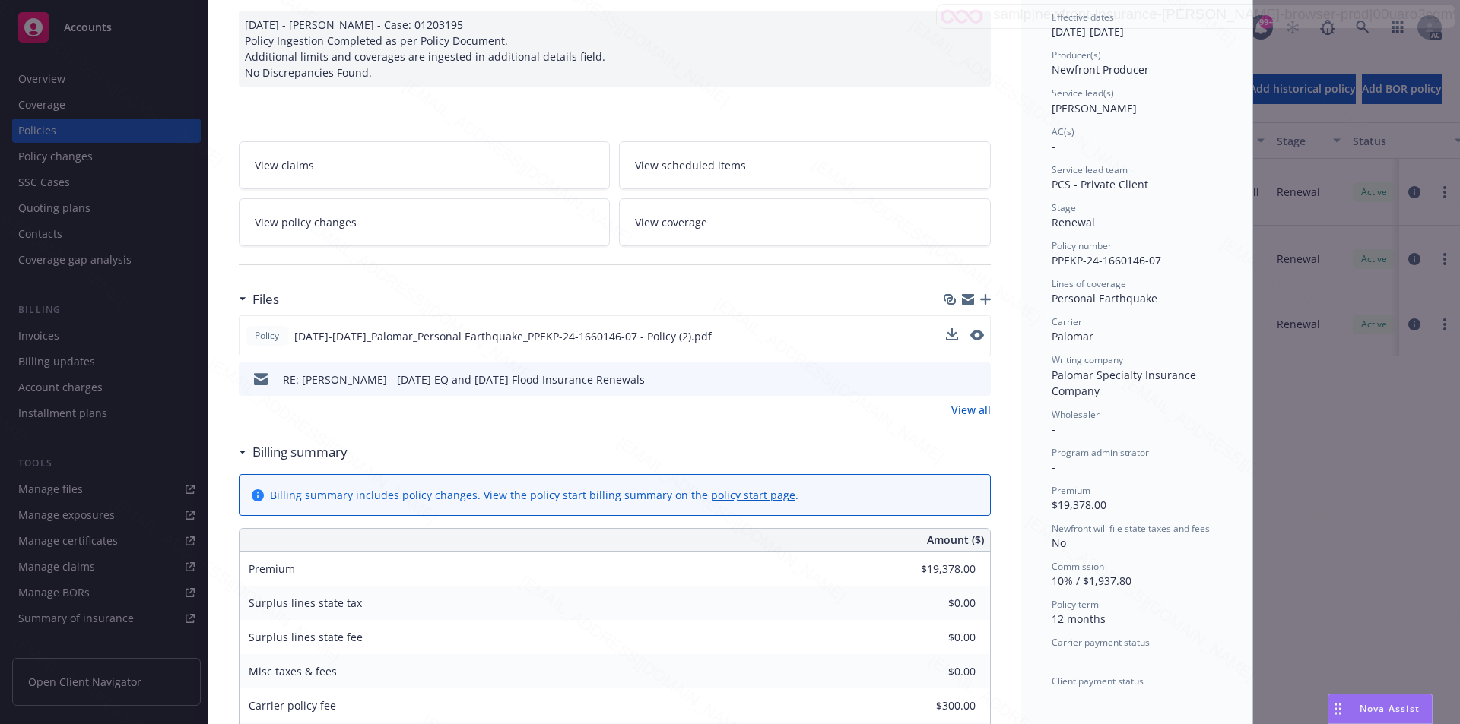
scroll to position [0, 0]
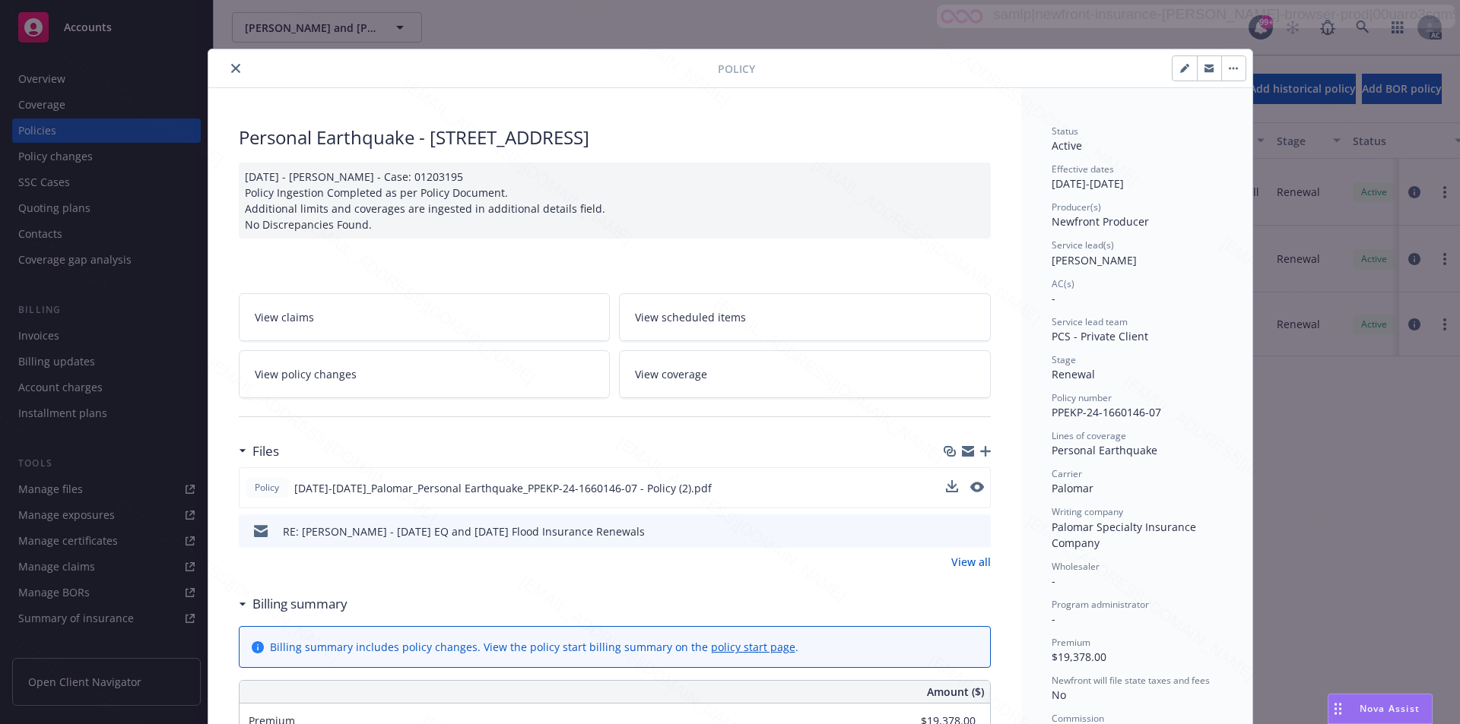
click at [231, 67] on icon "close" at bounding box center [235, 68] width 9 height 9
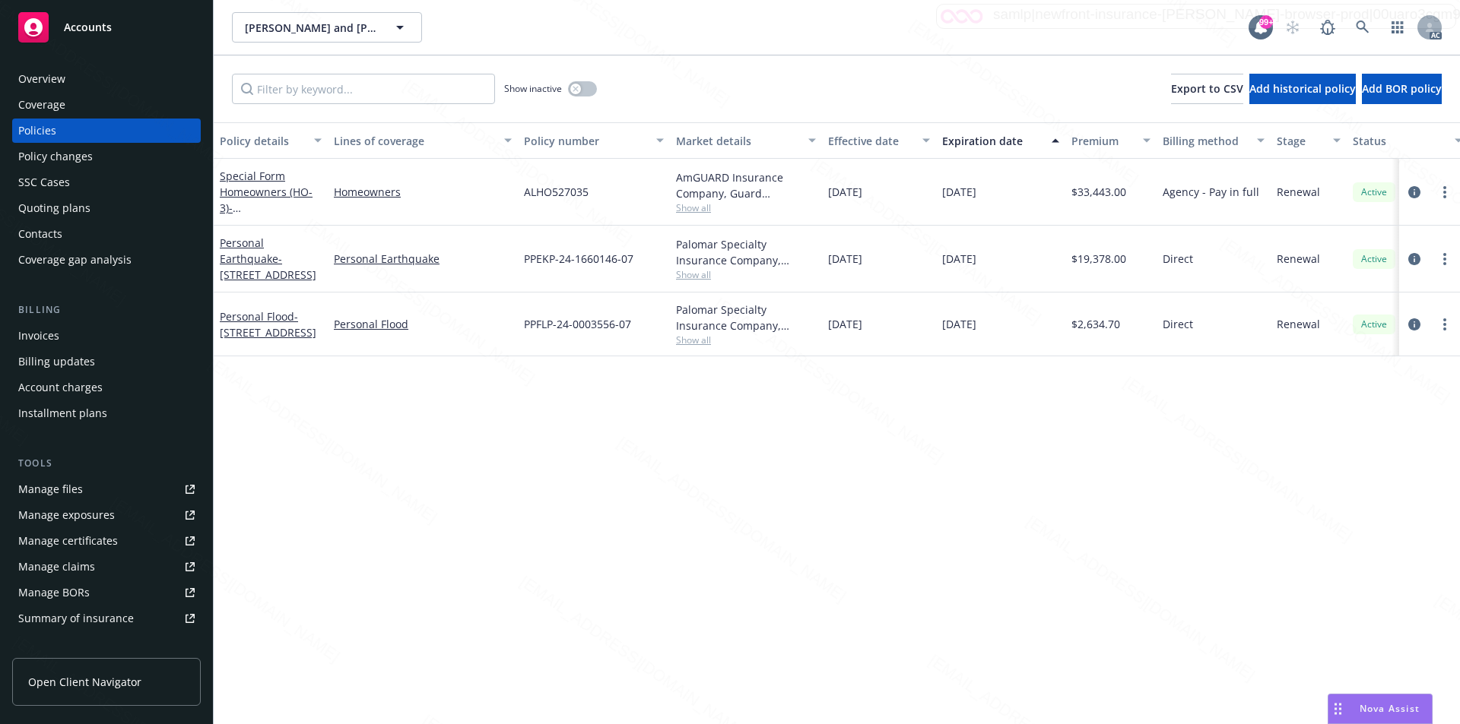
click at [58, 82] on div "Overview" at bounding box center [41, 79] width 47 height 24
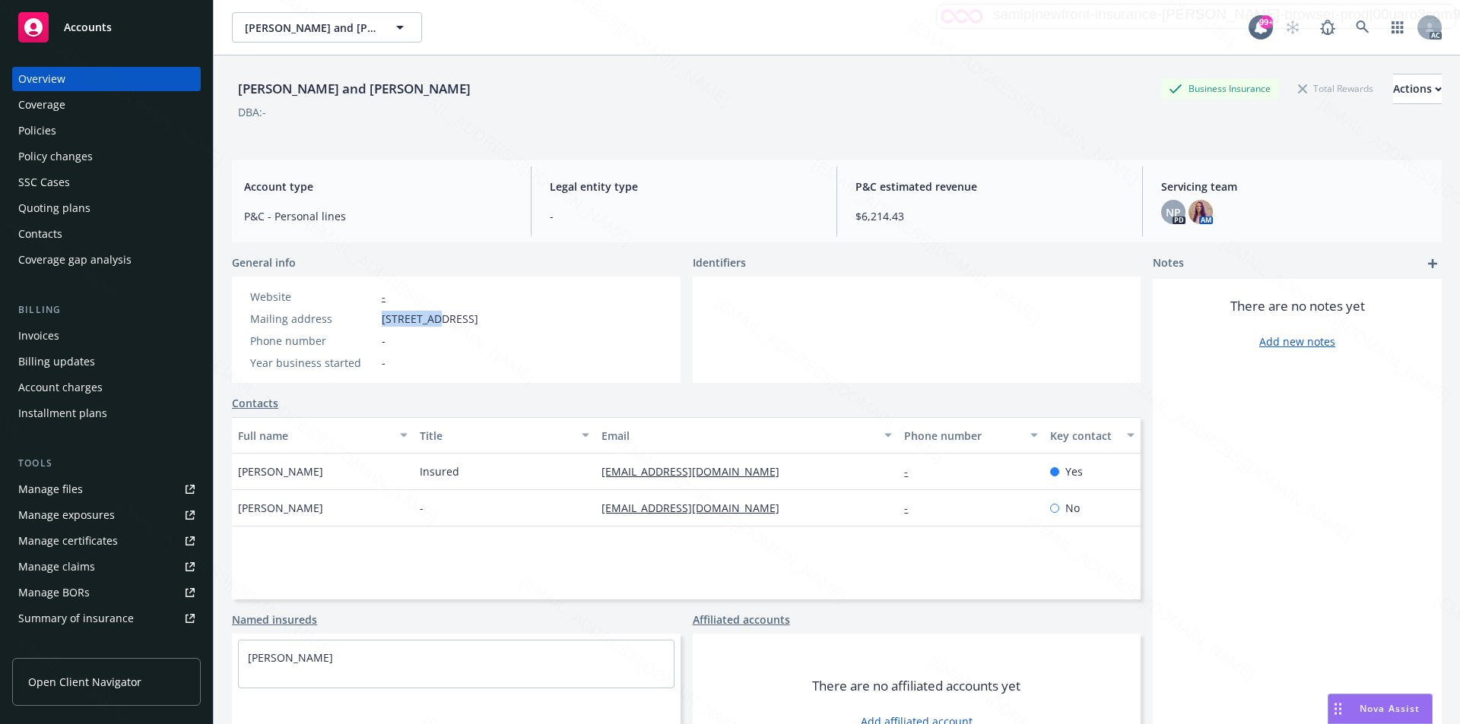
drag, startPoint x: 378, startPoint y: 318, endPoint x: 439, endPoint y: 316, distance: 61.6
click at [439, 316] on div "Mailing address PO Box 342, Bodega Bay, CA, 94923" at bounding box center [364, 319] width 240 height 16
copy div "PO Box 342"
click at [38, 129] on div "Policies" at bounding box center [37, 131] width 38 height 24
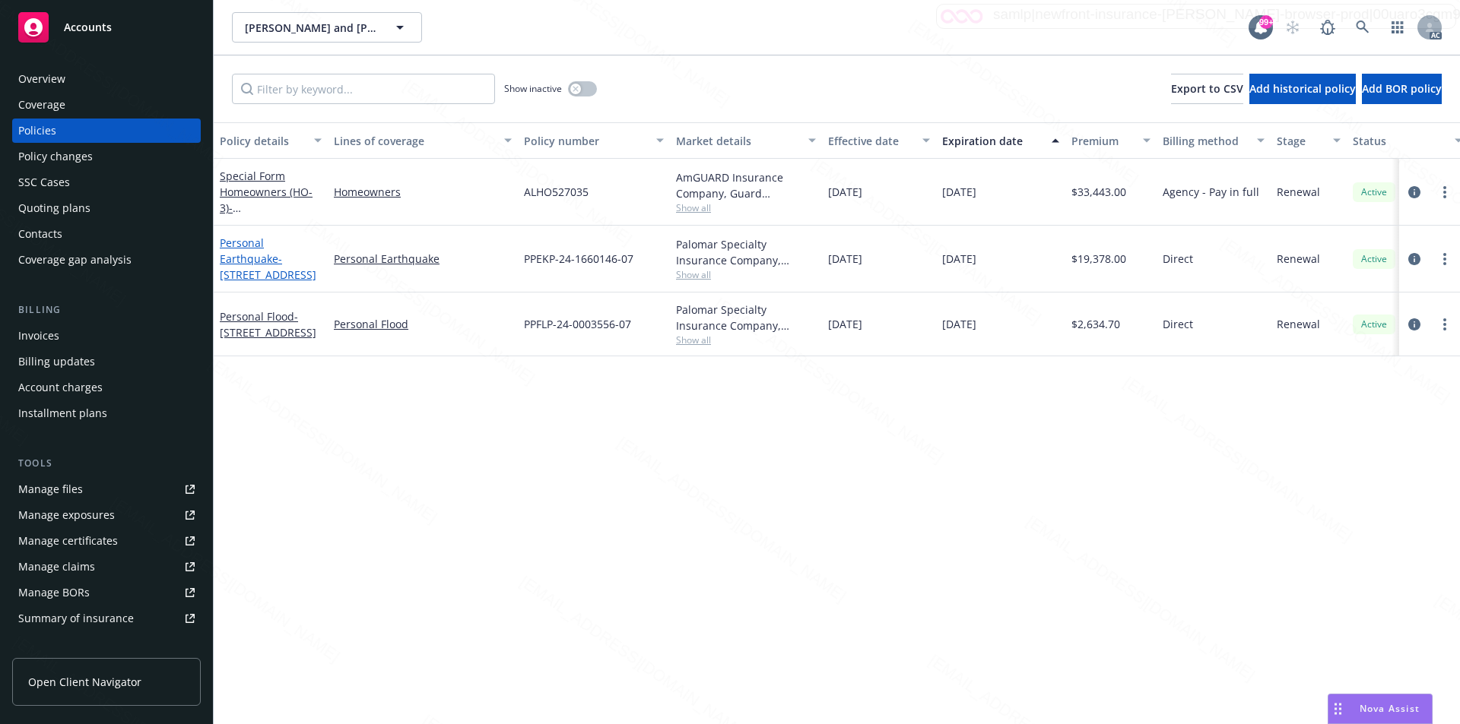
click at [269, 261] on link "Personal Earthquake - 750 Gull Dr, Bodega Bay CA 94923" at bounding box center [268, 259] width 97 height 46
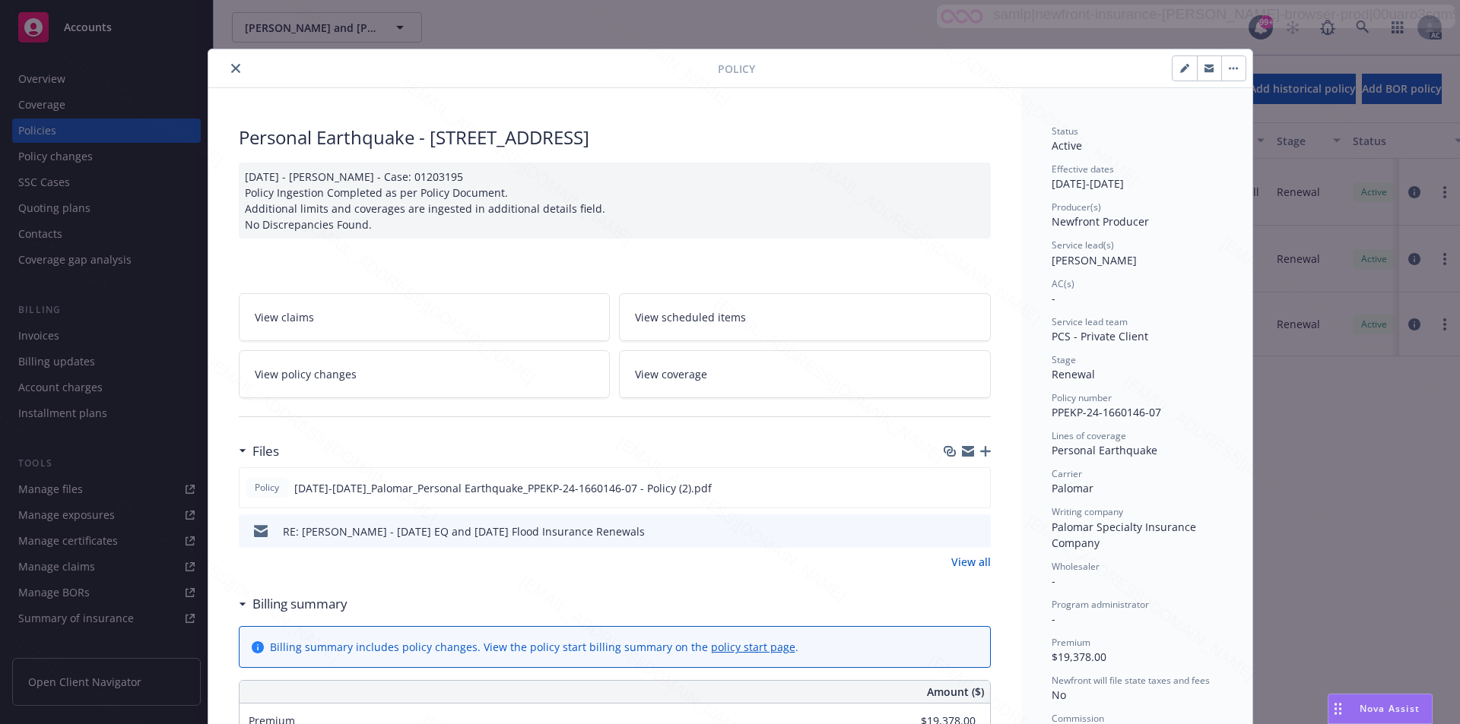
scroll to position [46, 0]
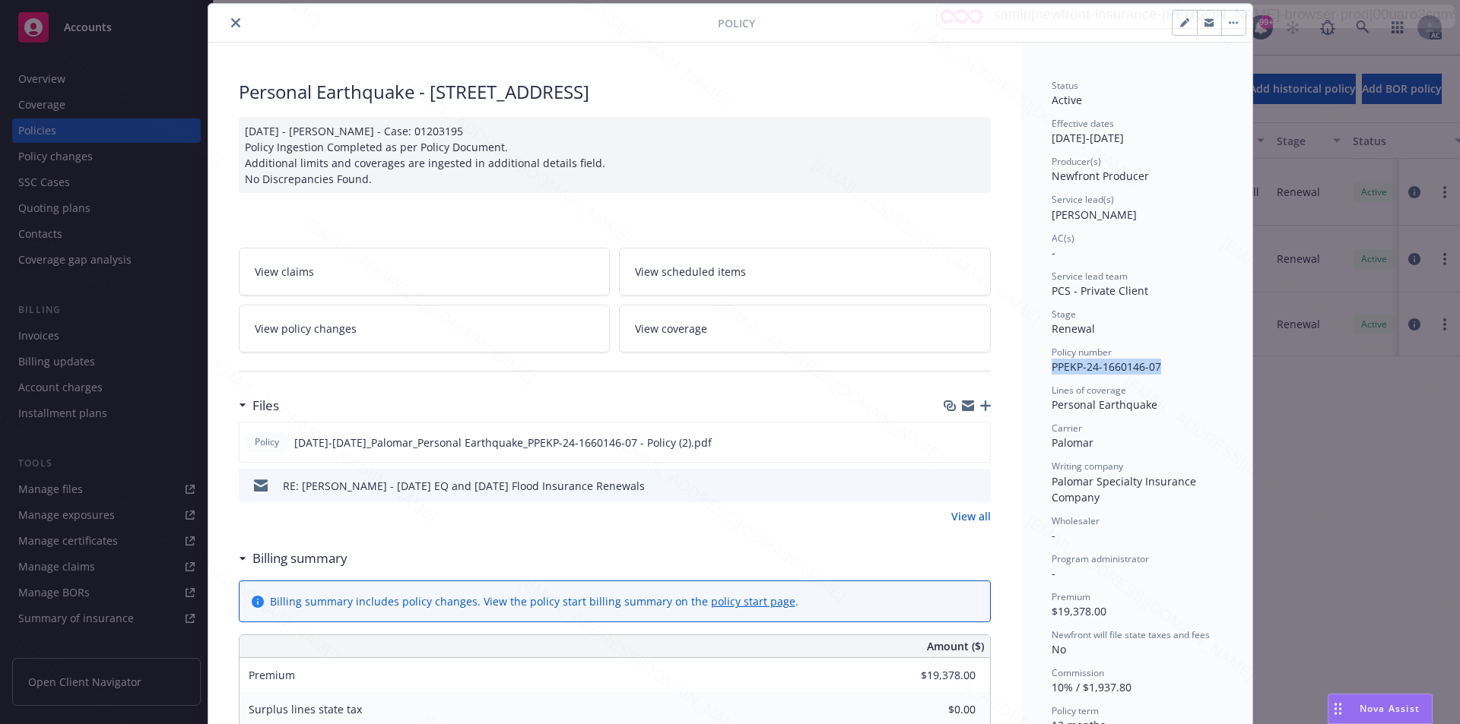
drag, startPoint x: 1163, startPoint y: 369, endPoint x: 1046, endPoint y: 366, distance: 117.1
click at [1051, 366] on div "Policy number PPEKP-24-1660146-07" at bounding box center [1136, 360] width 170 height 29
copy span "PPEKP-24-1660146-07"
click at [231, 21] on icon "close" at bounding box center [235, 22] width 9 height 9
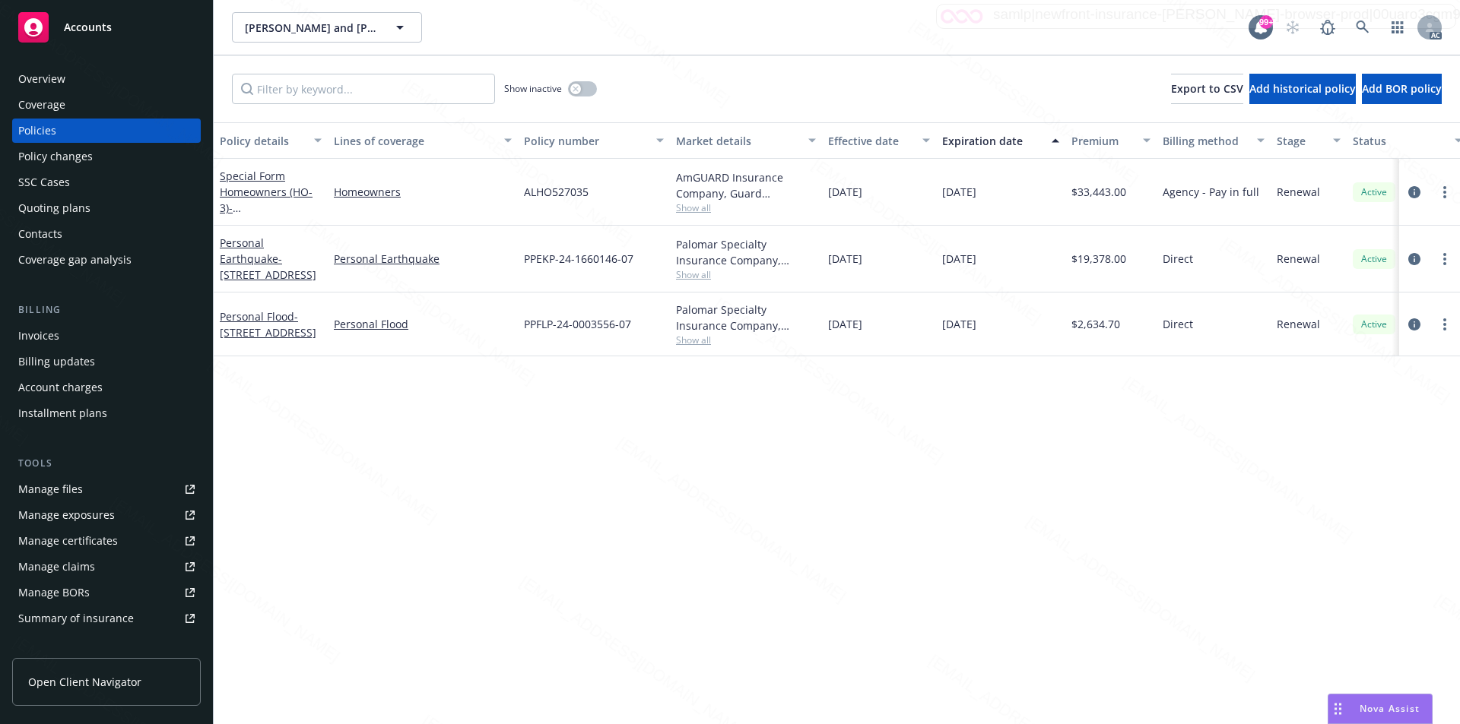
click at [256, 184] on div "Special Form Homeowners (HO-3) - 750 Gull Dr, Bodega Bay, CA 94923" at bounding box center [271, 192] width 102 height 48
click at [253, 189] on link "Special Form Homeowners (HO-3) - 750 Gull Dr, Bodega Bay, CA 94923" at bounding box center [268, 200] width 97 height 62
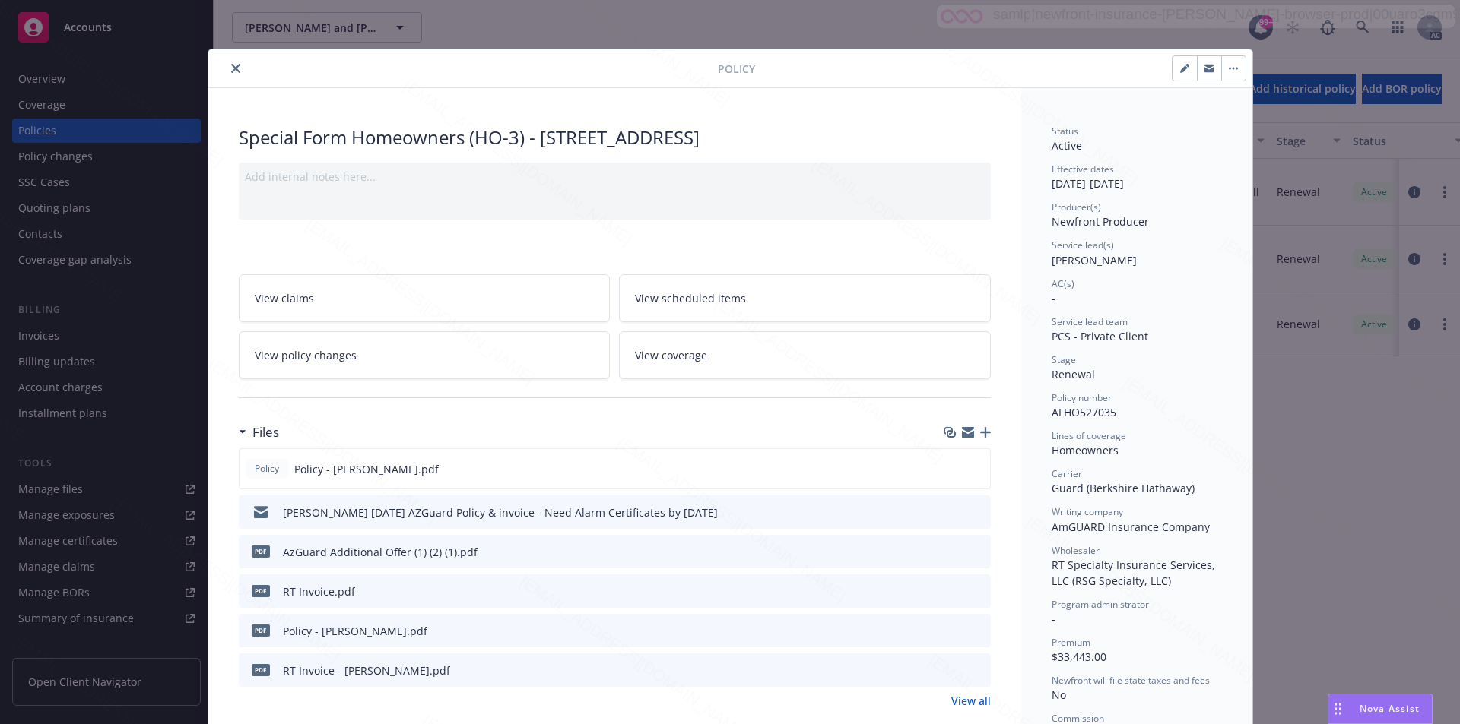
scroll to position [152, 0]
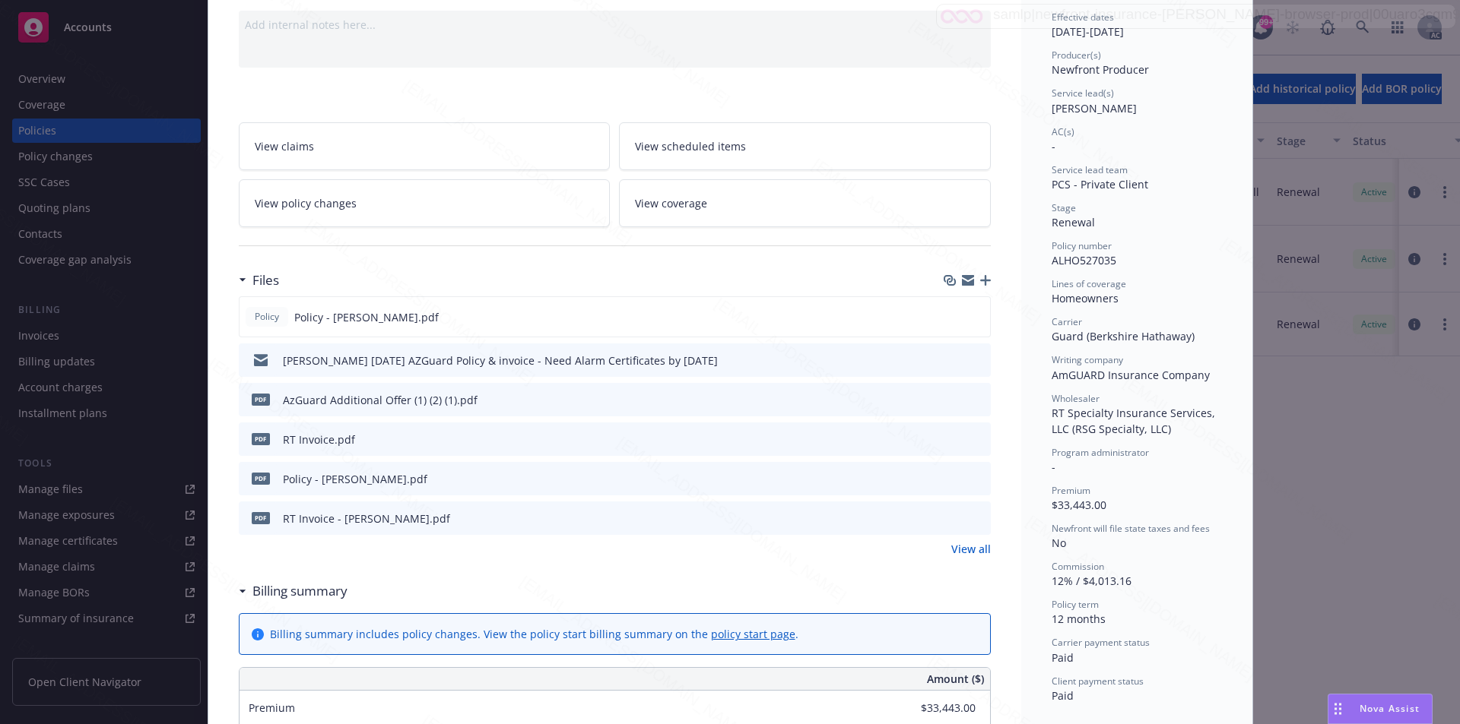
click at [975, 553] on link "View all" at bounding box center [971, 549] width 40 height 16
